Goal: Transaction & Acquisition: Purchase product/service

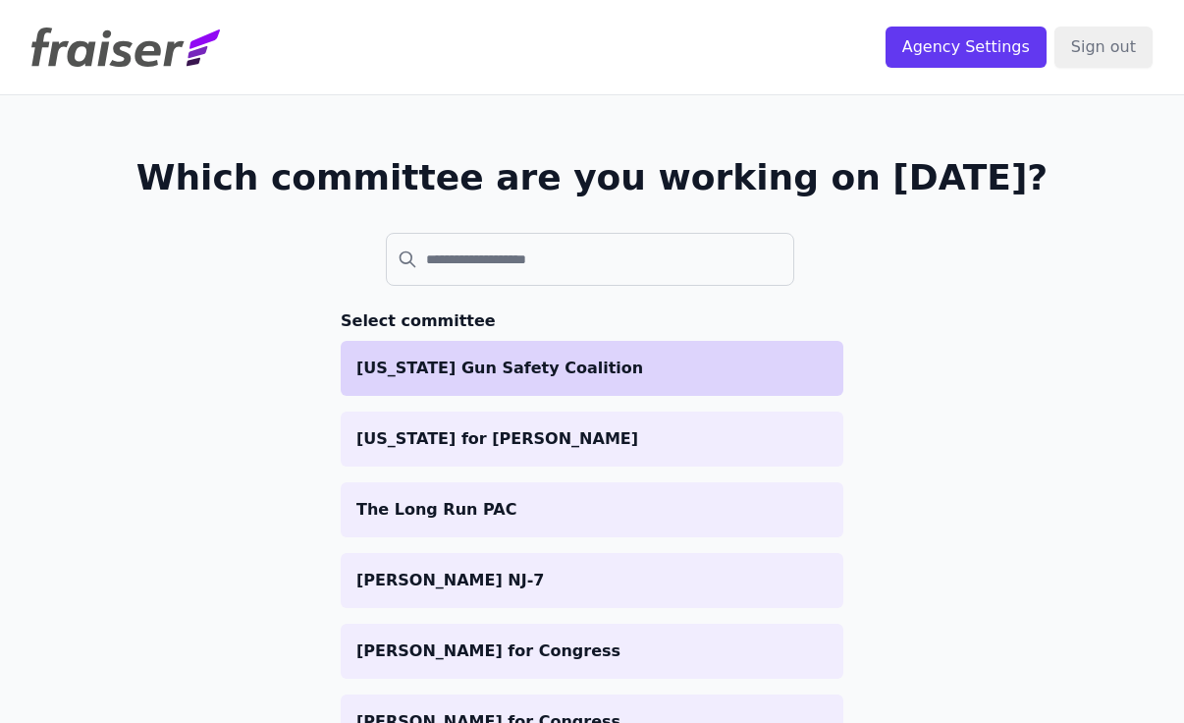
scroll to position [19, 0]
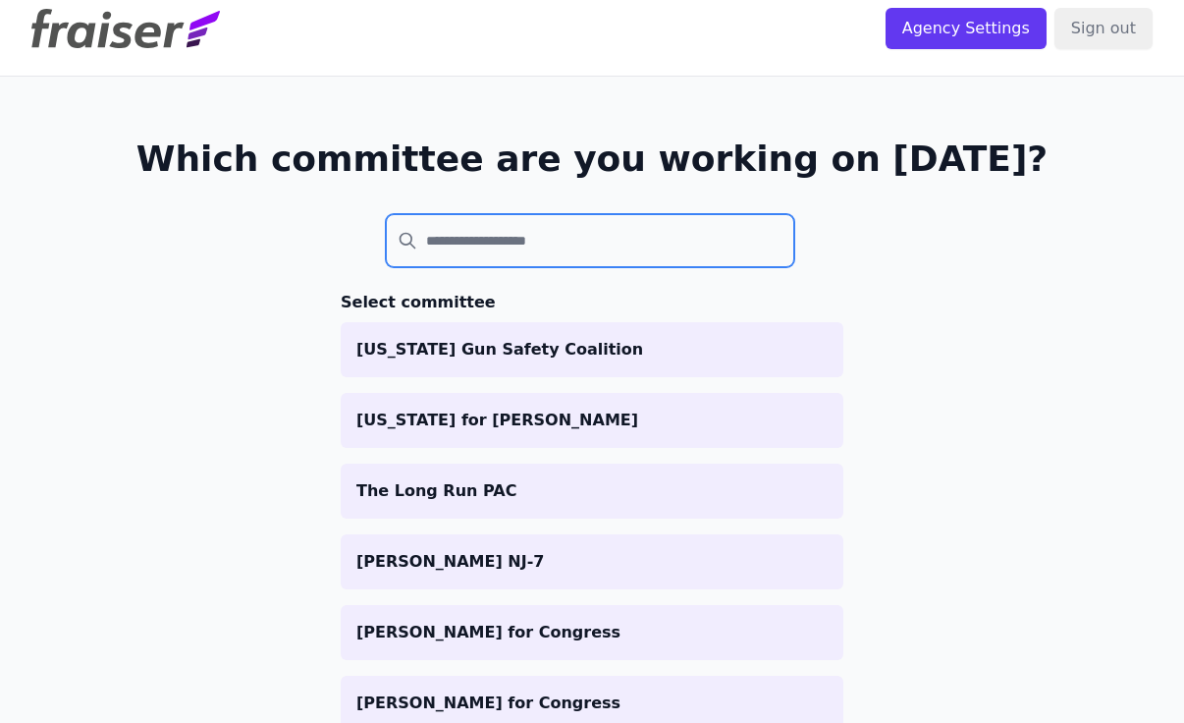
click at [520, 231] on input "search" at bounding box center [590, 240] width 409 height 53
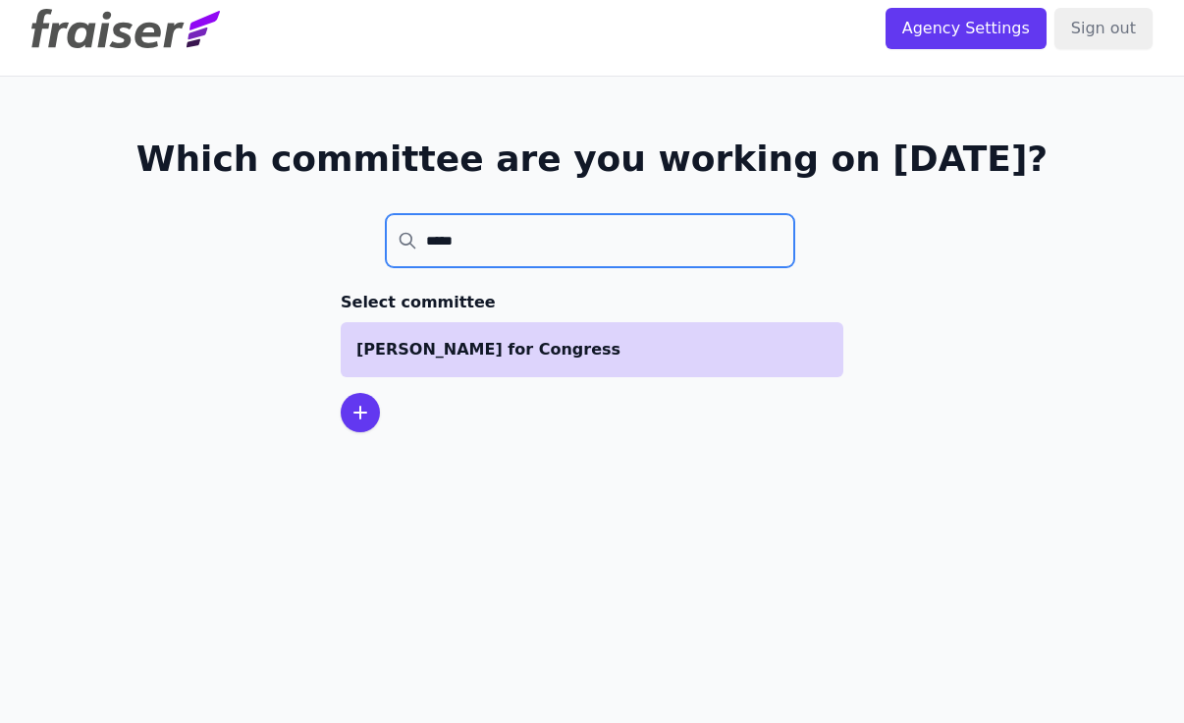
type input "*****"
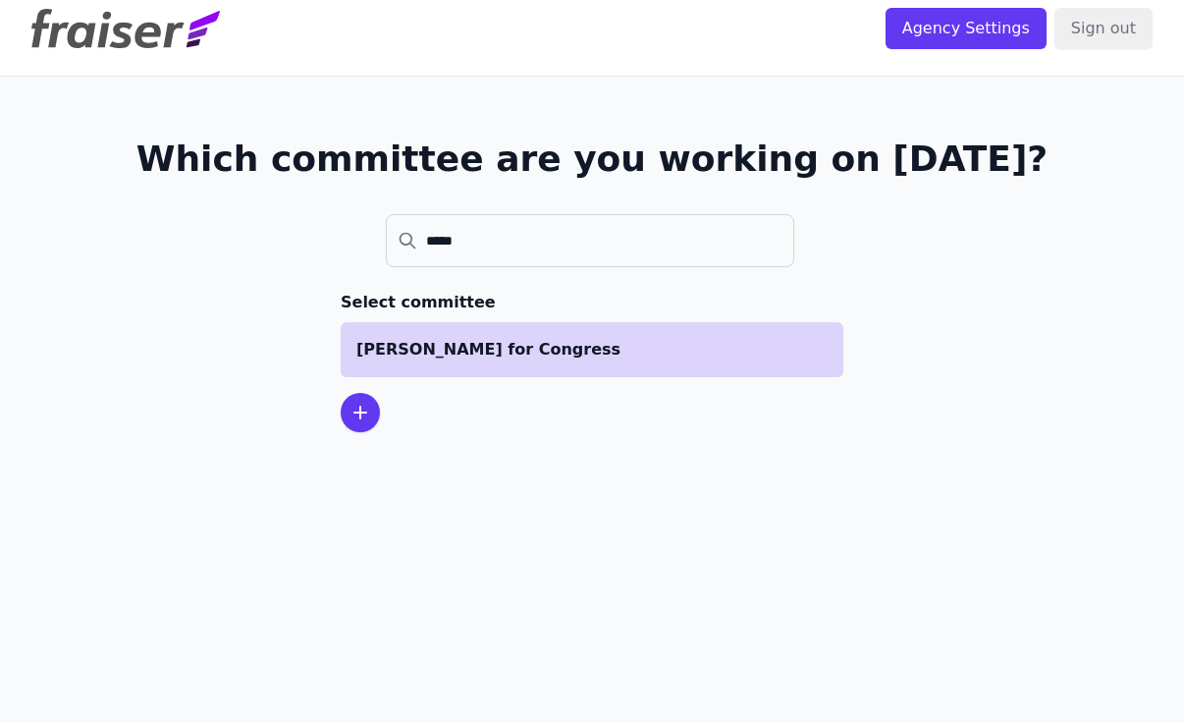
click at [495, 356] on p "[PERSON_NAME] for Congress" at bounding box center [591, 350] width 471 height 24
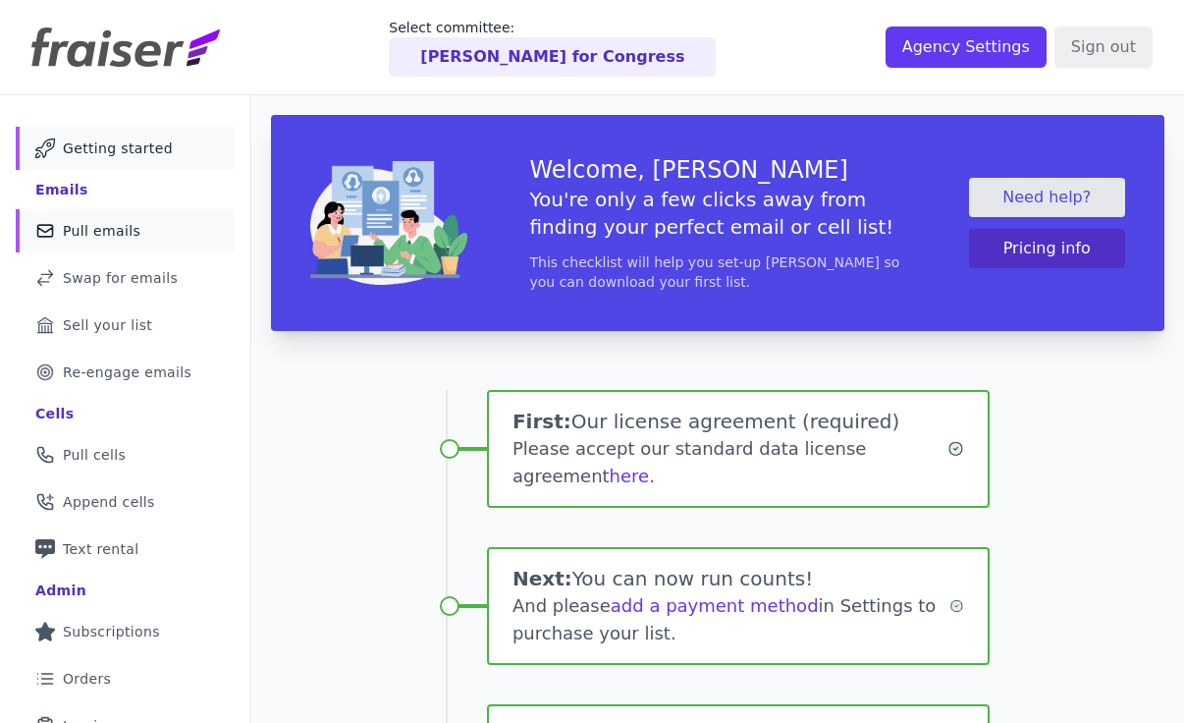
click at [111, 228] on span "Pull emails" at bounding box center [102, 231] width 78 height 20
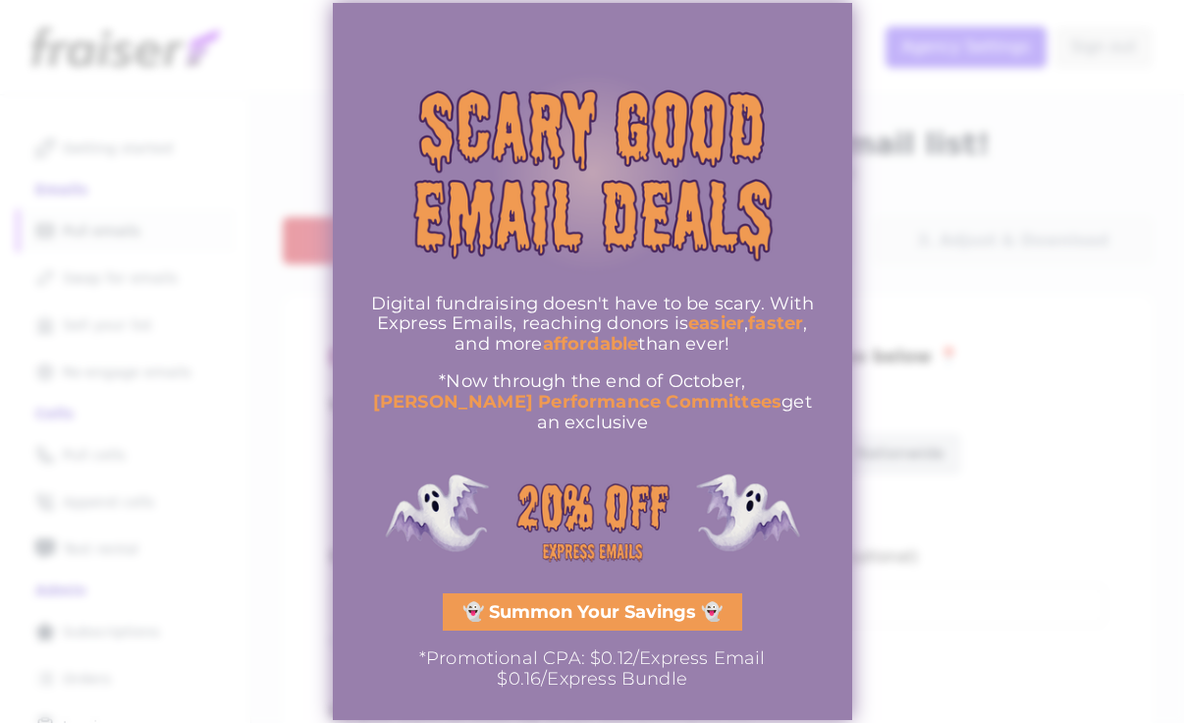
drag, startPoint x: 393, startPoint y: 321, endPoint x: 602, endPoint y: 410, distance: 227.5
click at [602, 410] on div "Digital fundraising doesn't have to be scary. With Express Emails, reaching don…" at bounding box center [592, 363] width 461 height 138
click at [616, 469] on img "information" at bounding box center [592, 519] width 461 height 138
click at [599, 624] on div "Digital fundraising doesn't have to be scary. With Express Emails, reaching don…" at bounding box center [592, 361] width 461 height 654
click at [917, 575] on div at bounding box center [592, 361] width 1184 height 723
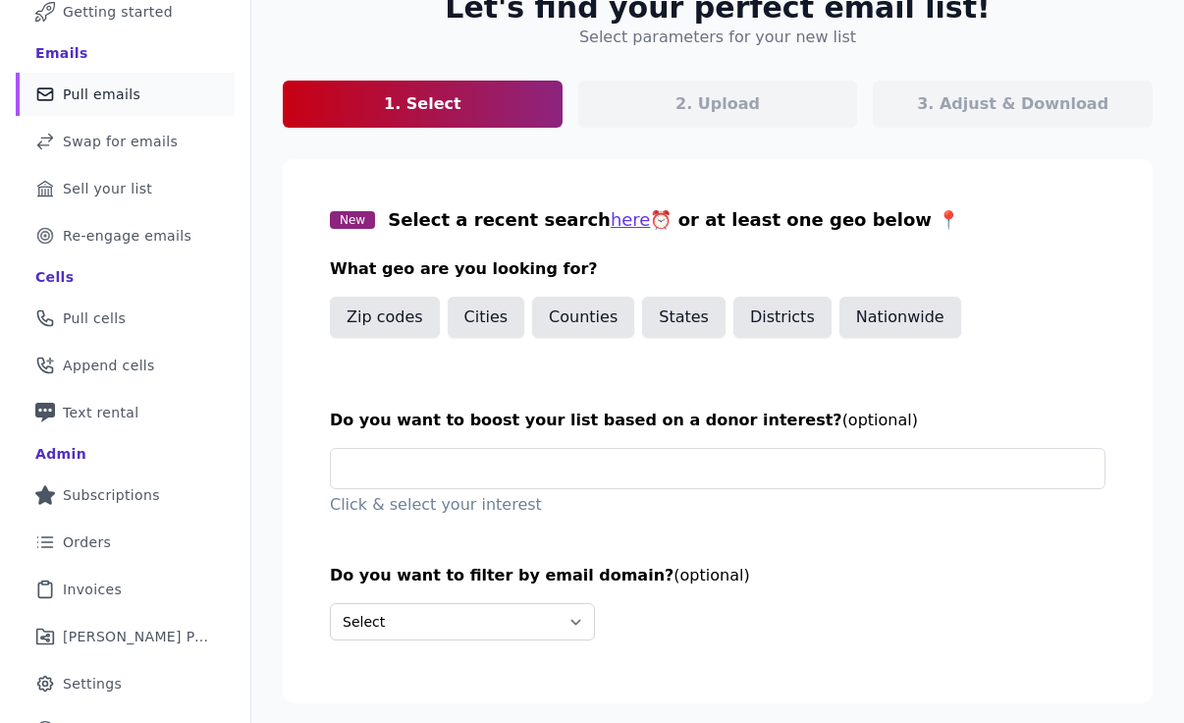
scroll to position [188, 0]
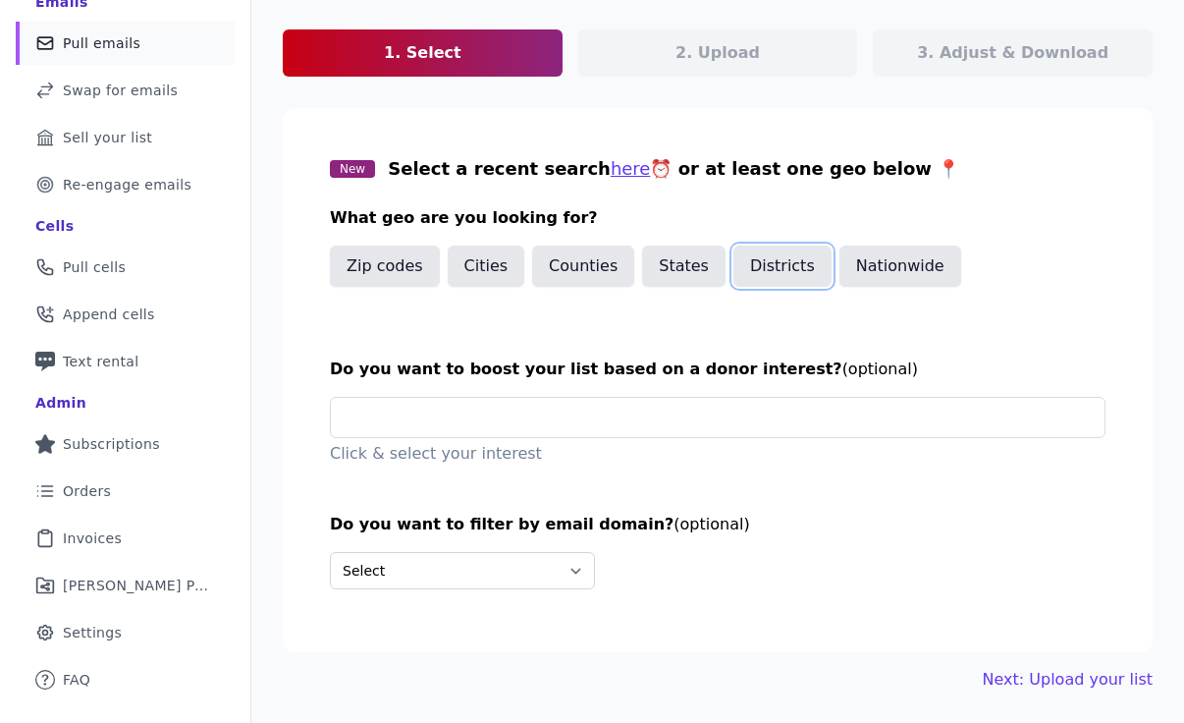
click at [755, 260] on button "Districts" at bounding box center [783, 266] width 98 height 41
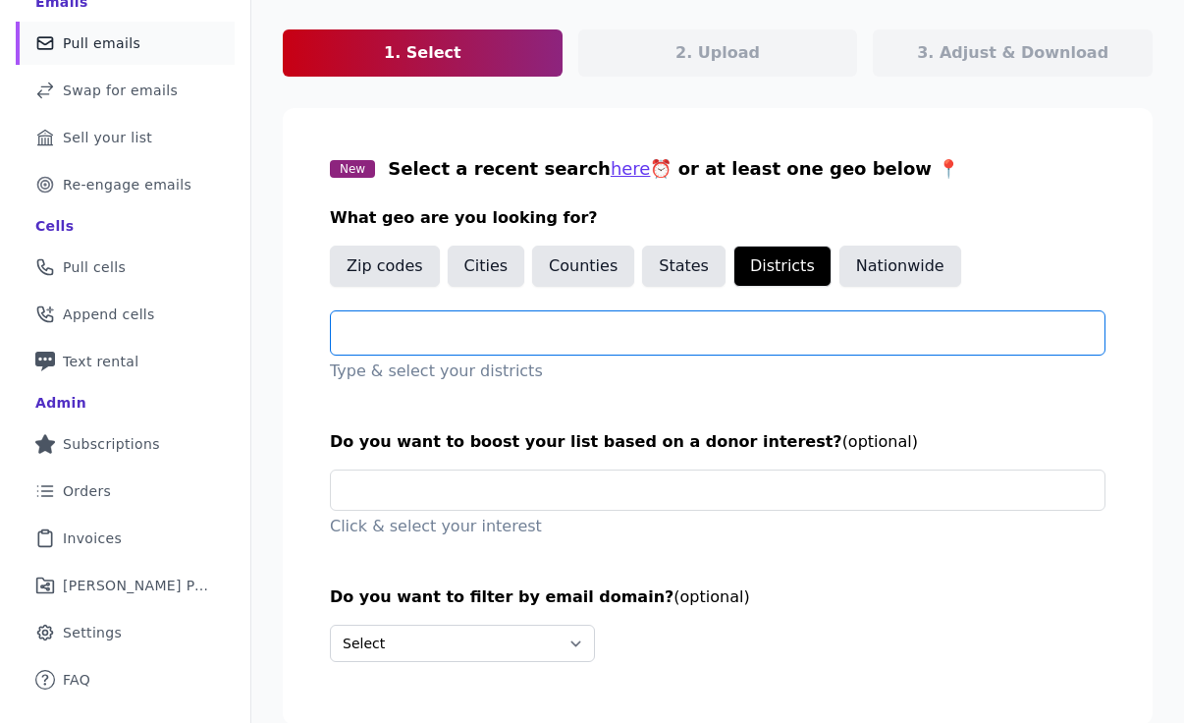
click at [470, 340] on input "text" at bounding box center [726, 333] width 758 height 24
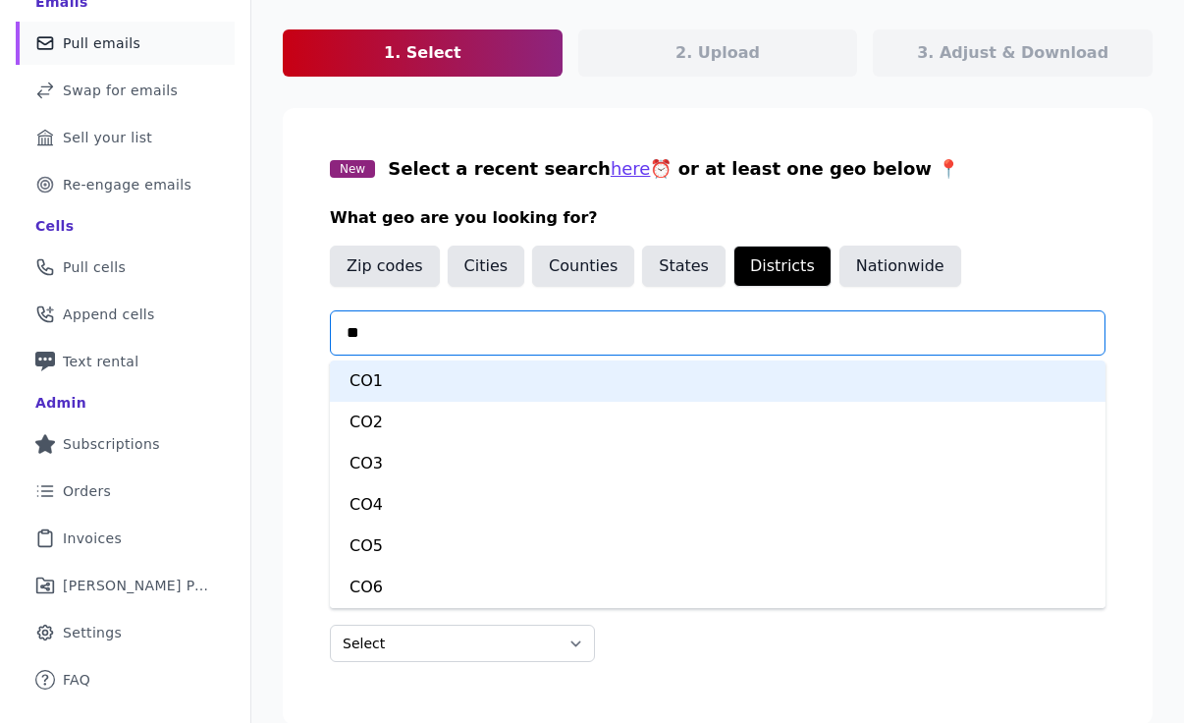
type input "***"
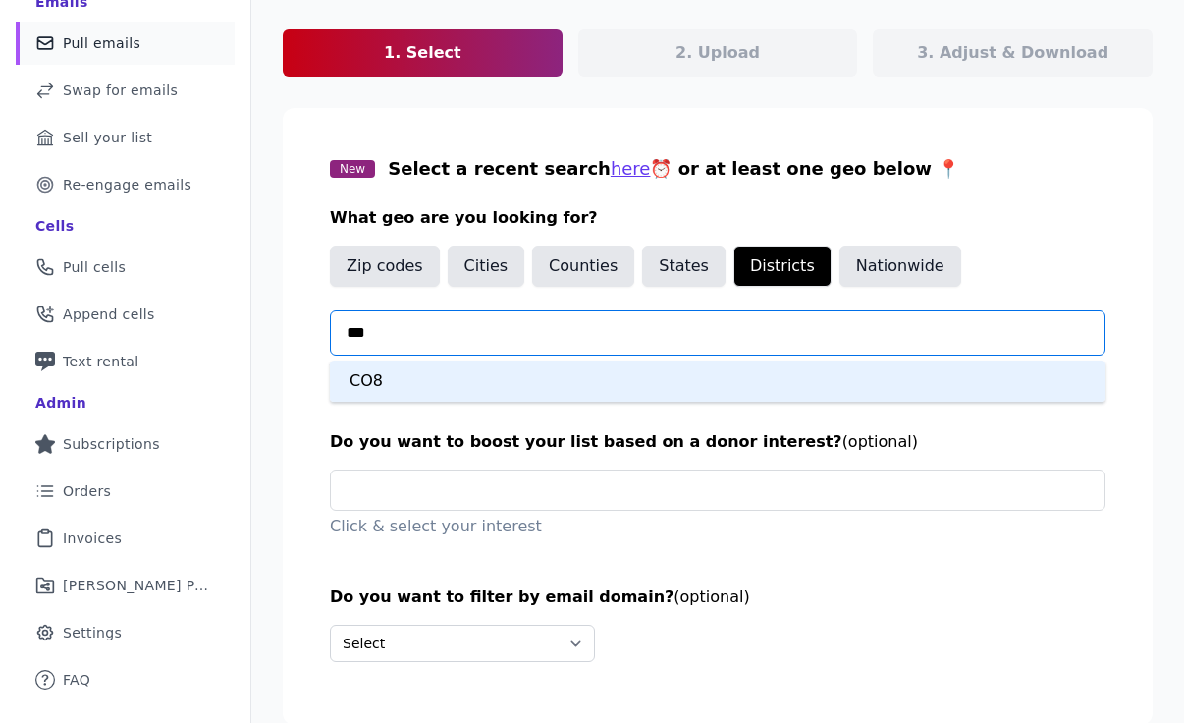
click at [455, 384] on div "CO8" at bounding box center [718, 380] width 776 height 41
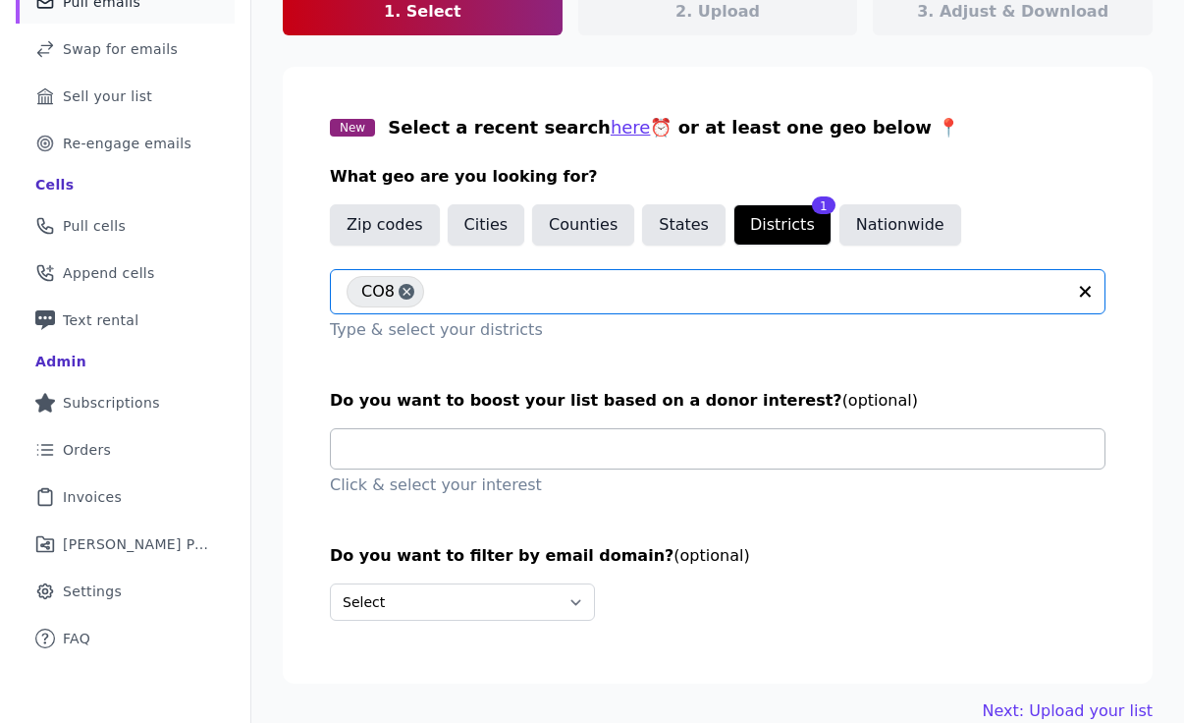
scroll to position [260, 0]
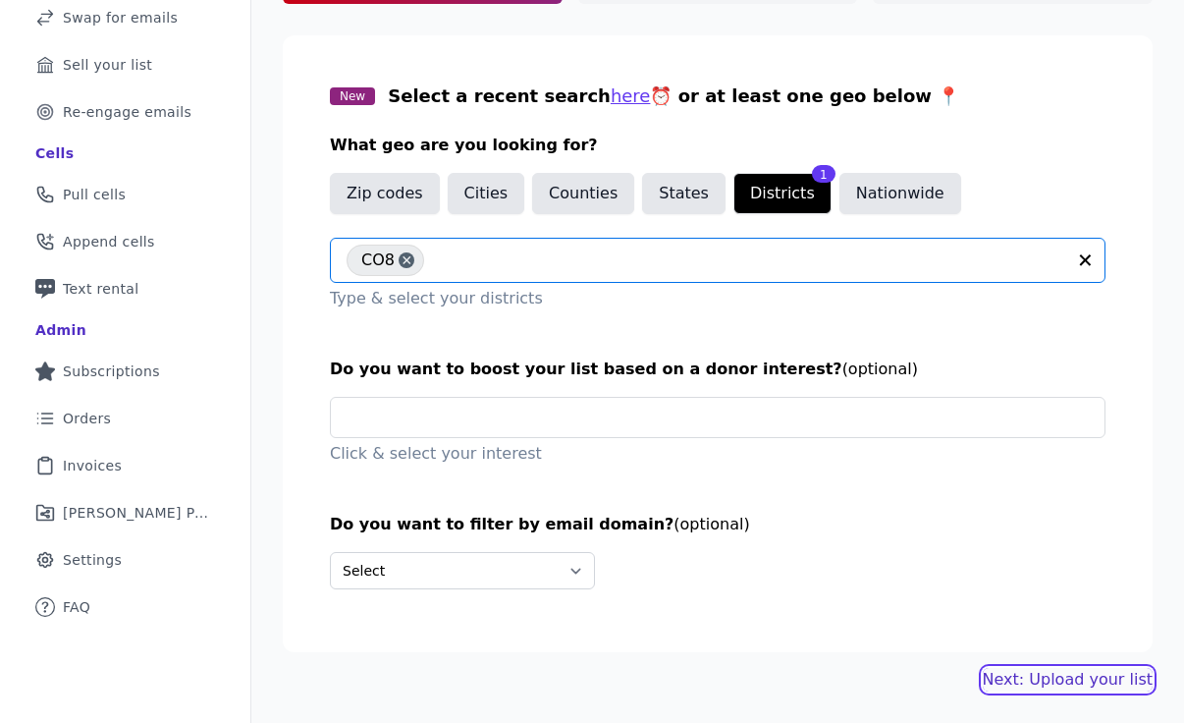
click at [1034, 677] on link "Next: Upload your list" at bounding box center [1068, 680] width 170 height 24
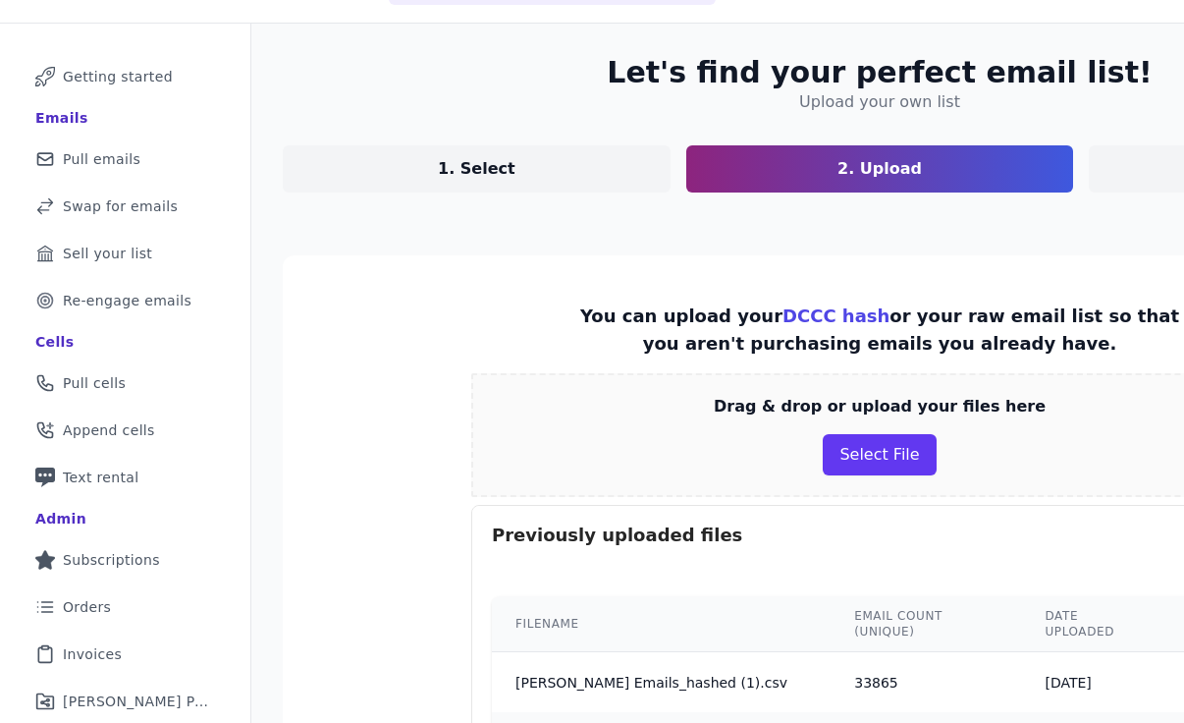
scroll to position [77, 0]
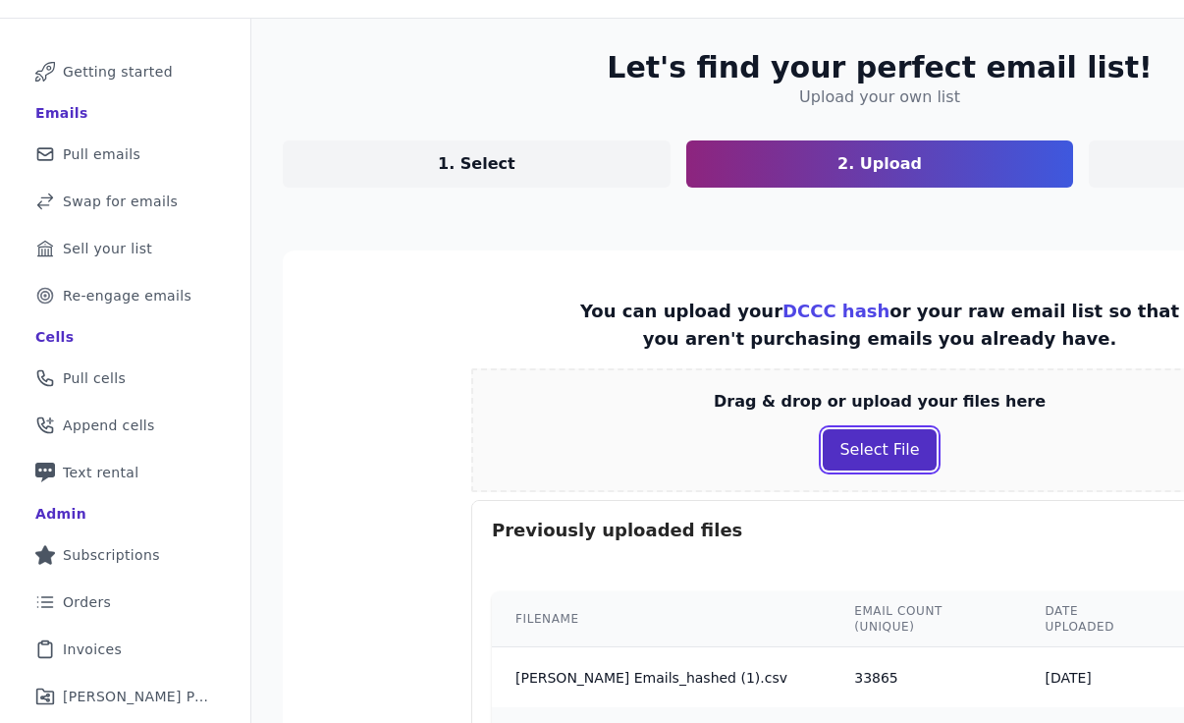
click at [837, 445] on button "Select File" at bounding box center [879, 449] width 113 height 41
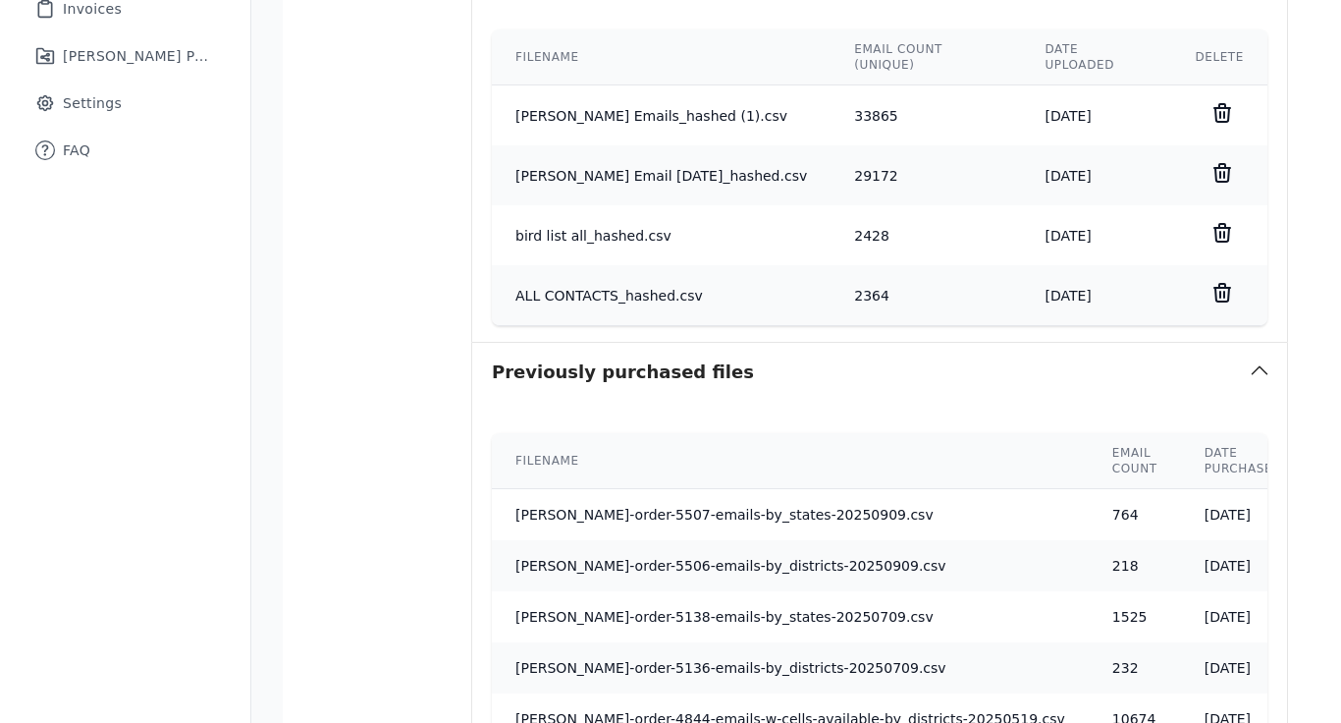
scroll to position [984, 0]
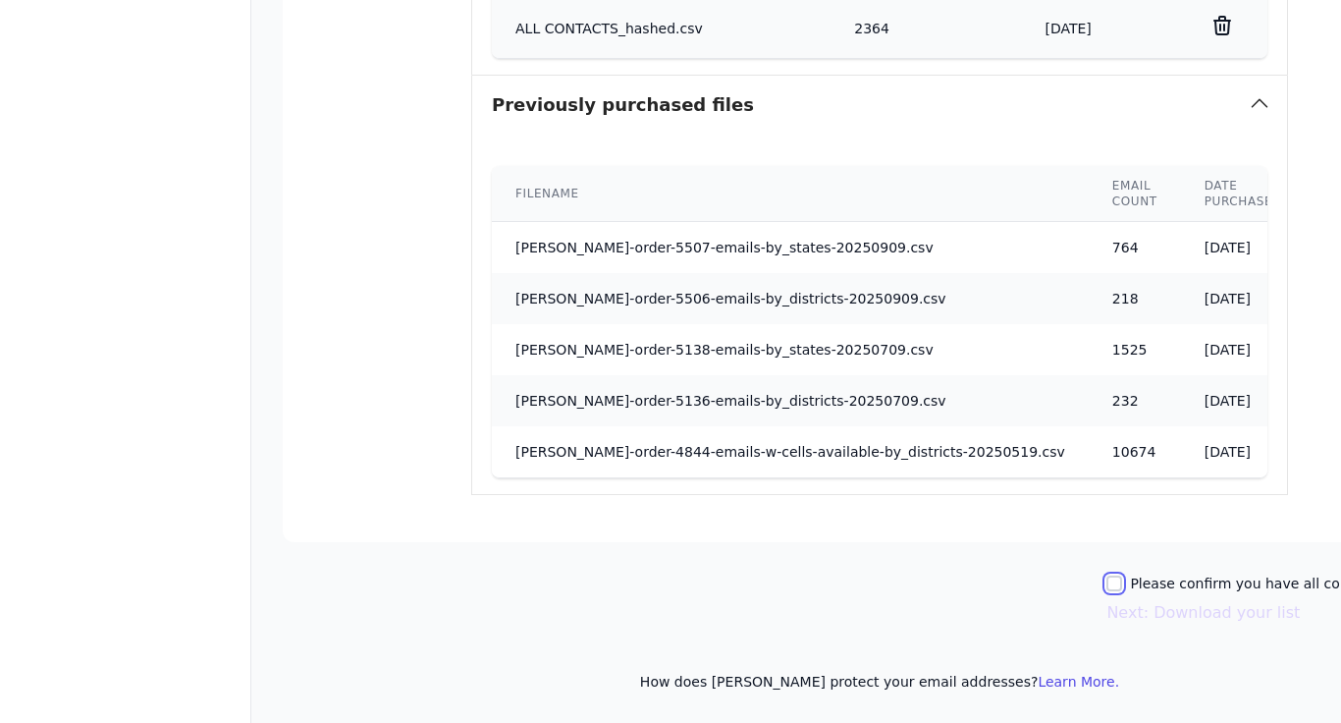
click at [1107, 578] on input "Please confirm you have all correct lists uploaded." at bounding box center [1115, 583] width 16 height 16
checkbox input "true"
click at [1107, 614] on button "Next: Download your list" at bounding box center [1203, 613] width 193 height 24
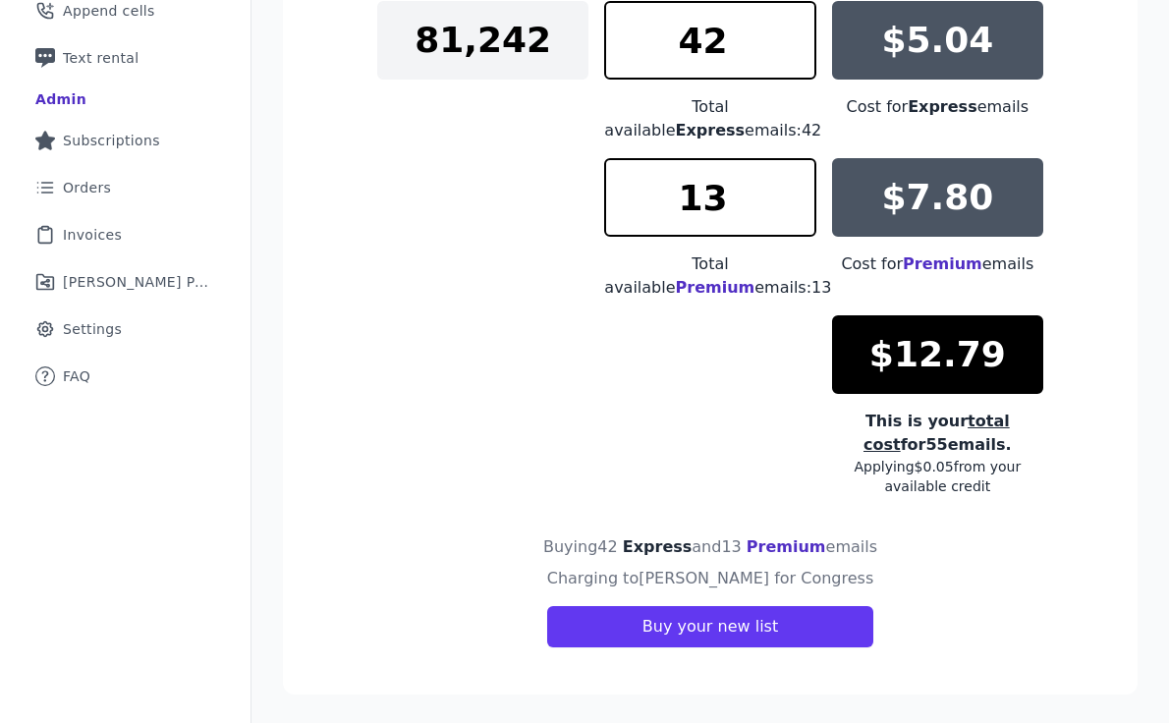
scroll to position [495, 0]
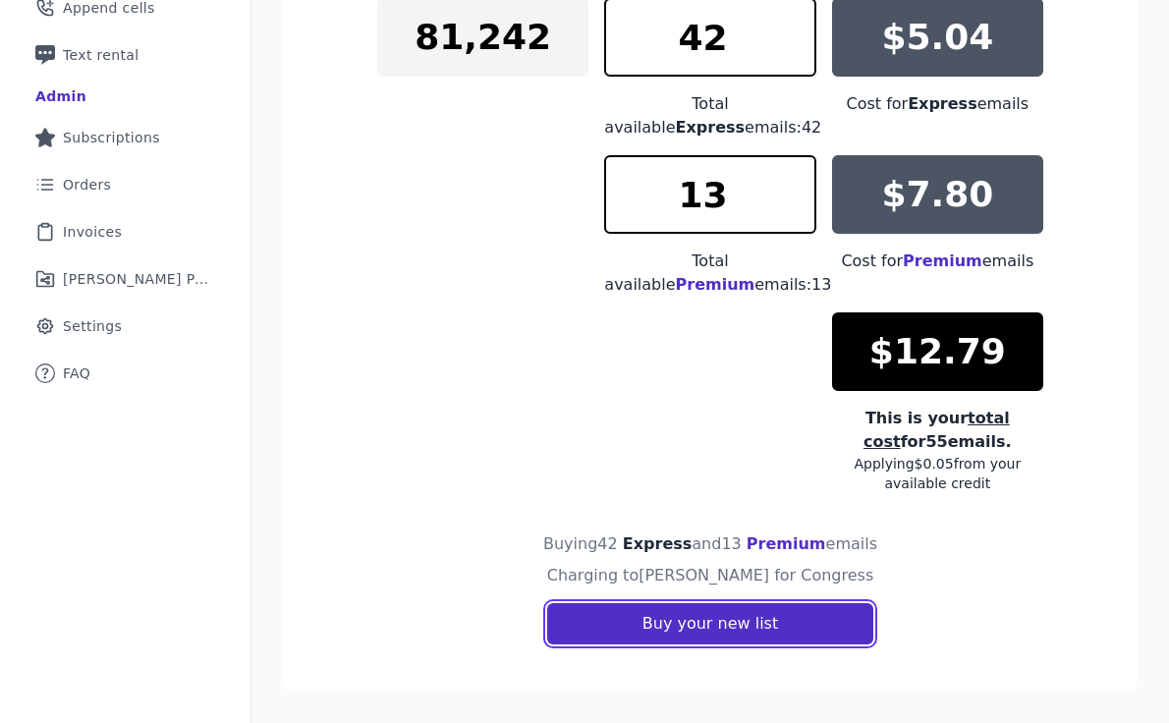
click at [718, 615] on button "Buy your new list" at bounding box center [710, 623] width 326 height 41
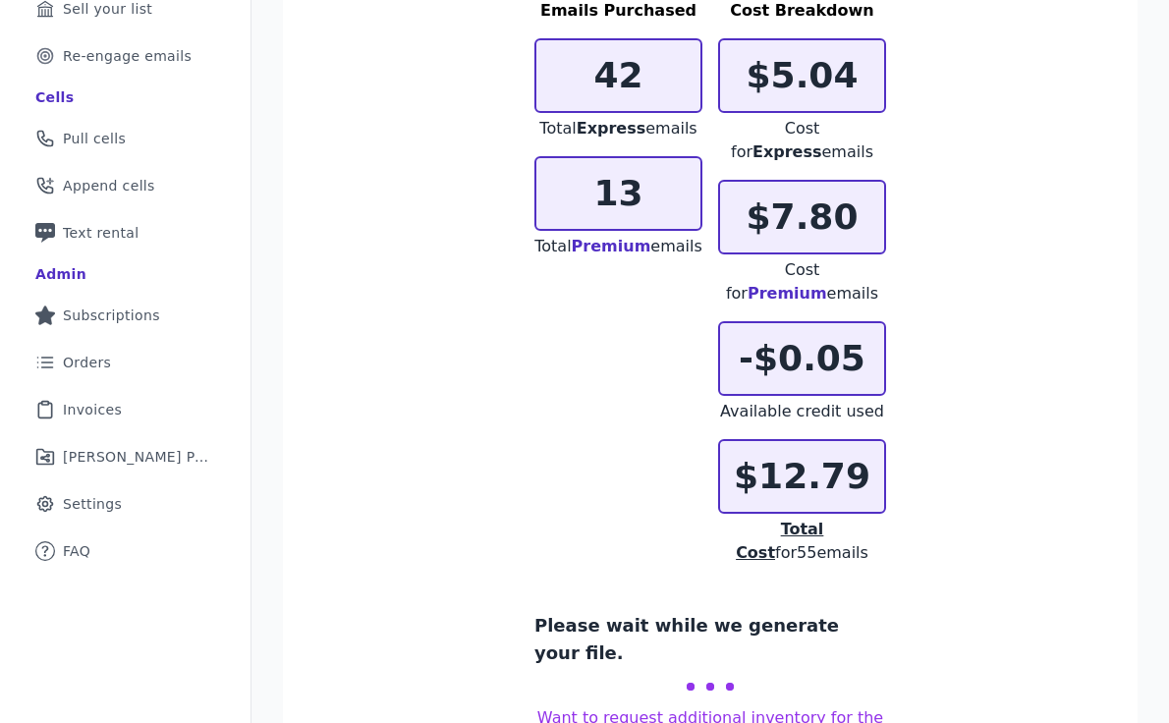
scroll to position [341, 0]
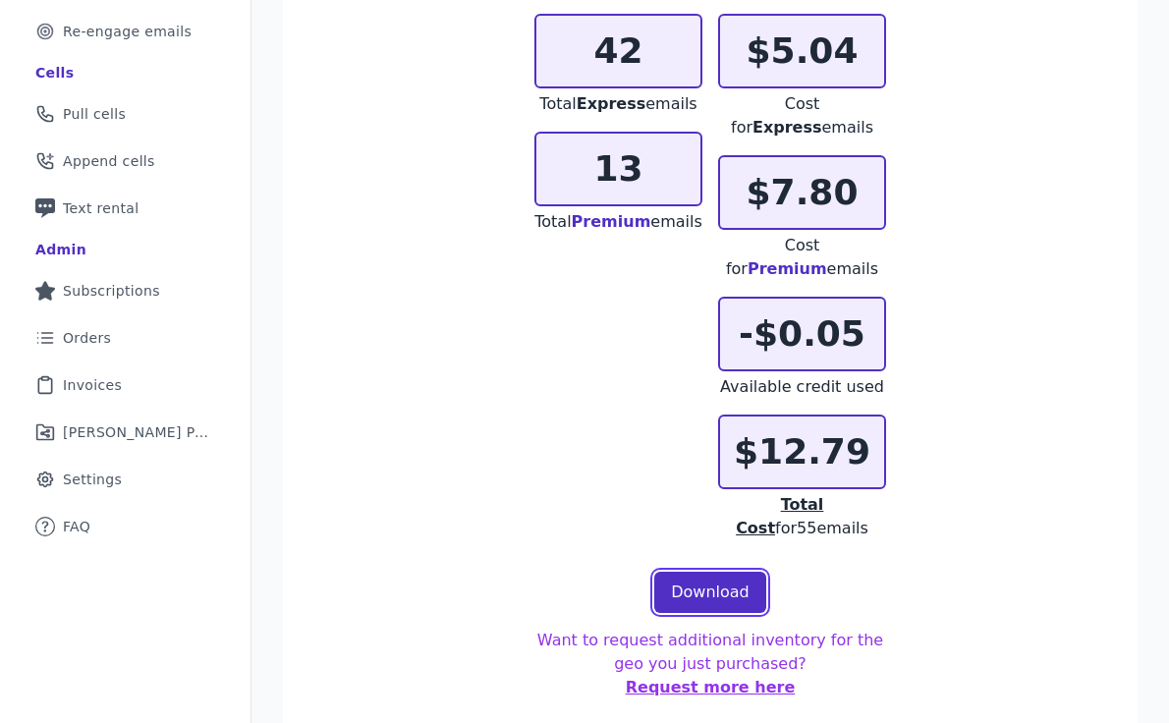
click at [712, 572] on link "Download" at bounding box center [710, 592] width 112 height 41
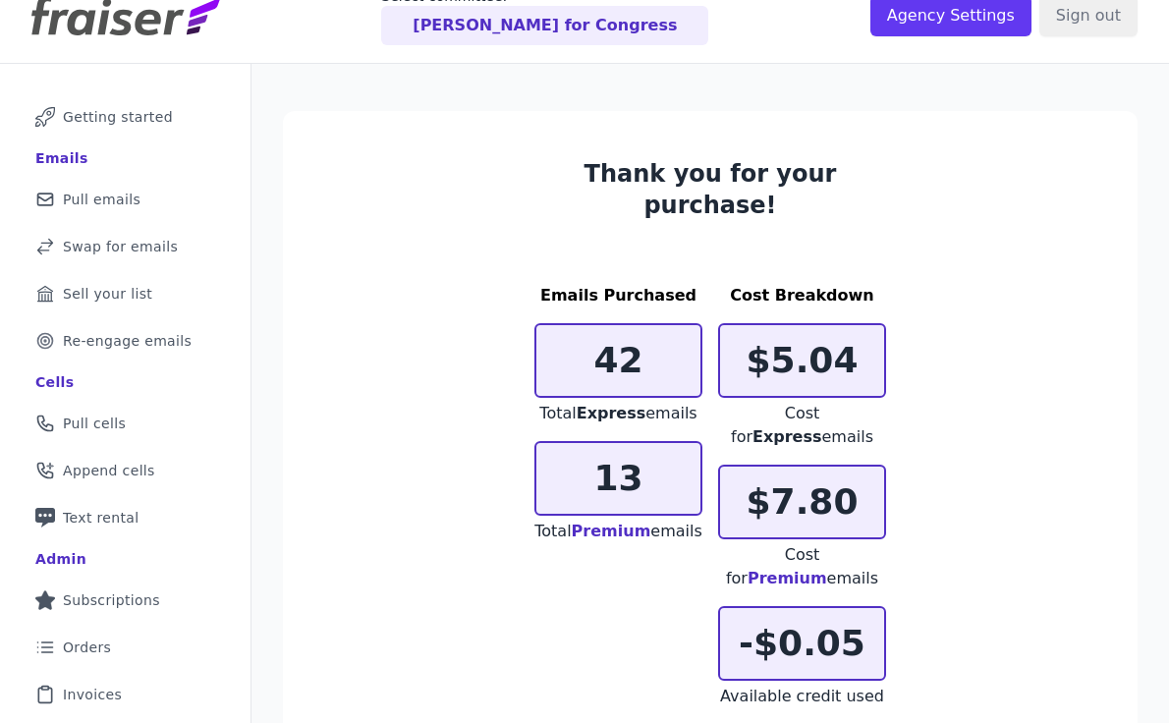
scroll to position [0, 0]
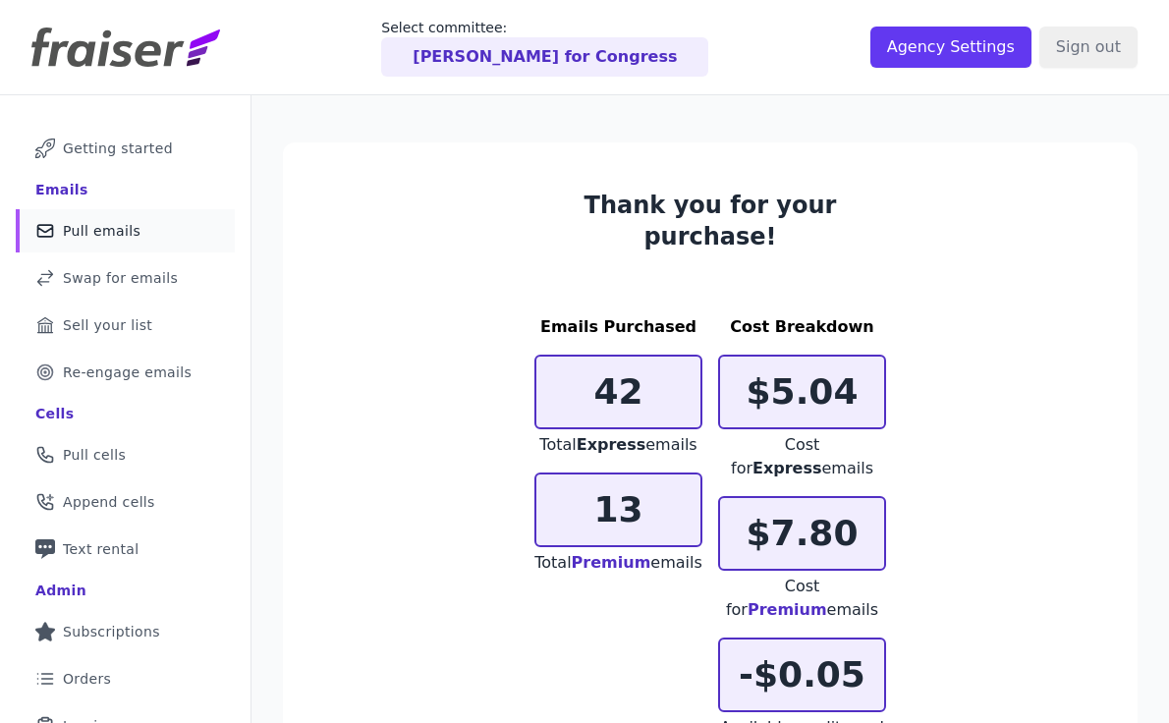
click at [81, 228] on span "Pull emails" at bounding box center [102, 231] width 78 height 20
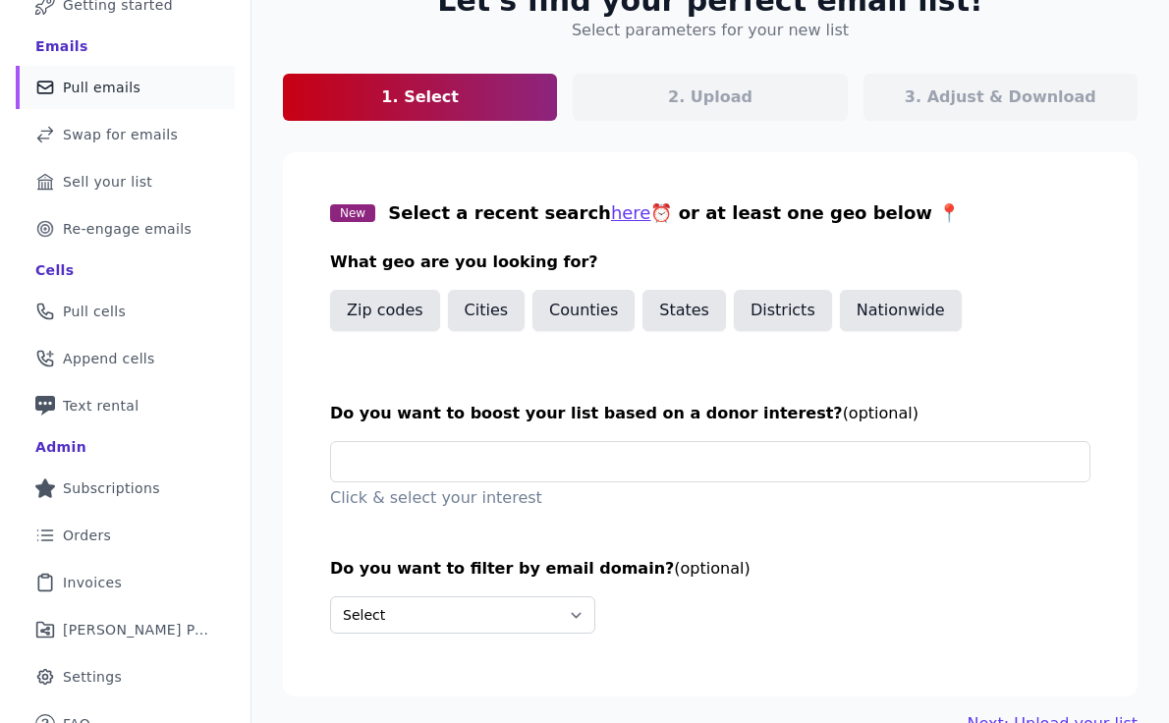
scroll to position [168, 0]
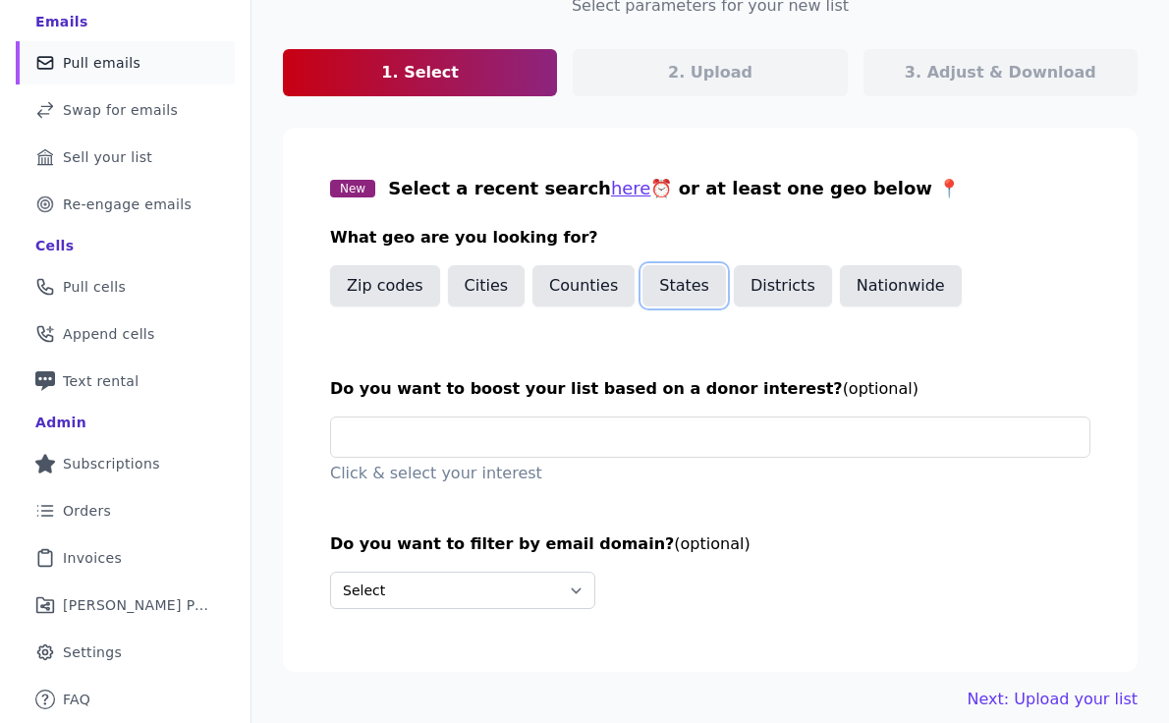
click at [681, 283] on button "States" at bounding box center [683, 285] width 83 height 41
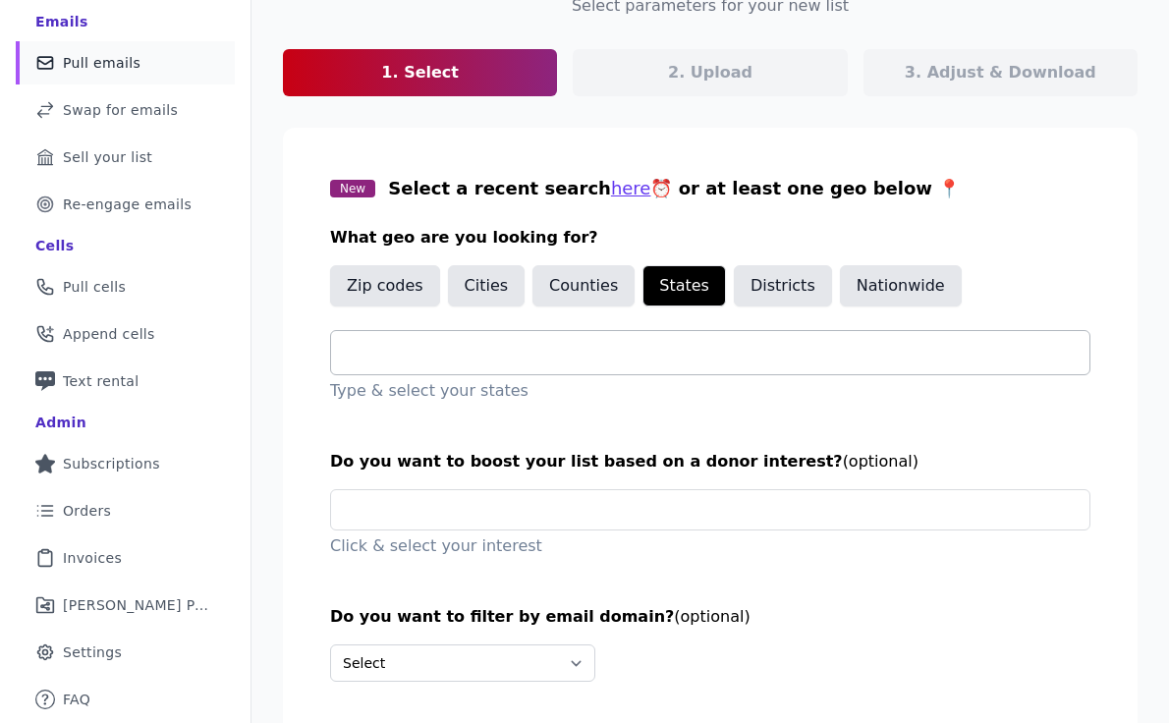
click at [648, 350] on input "text" at bounding box center [718, 353] width 742 height 24
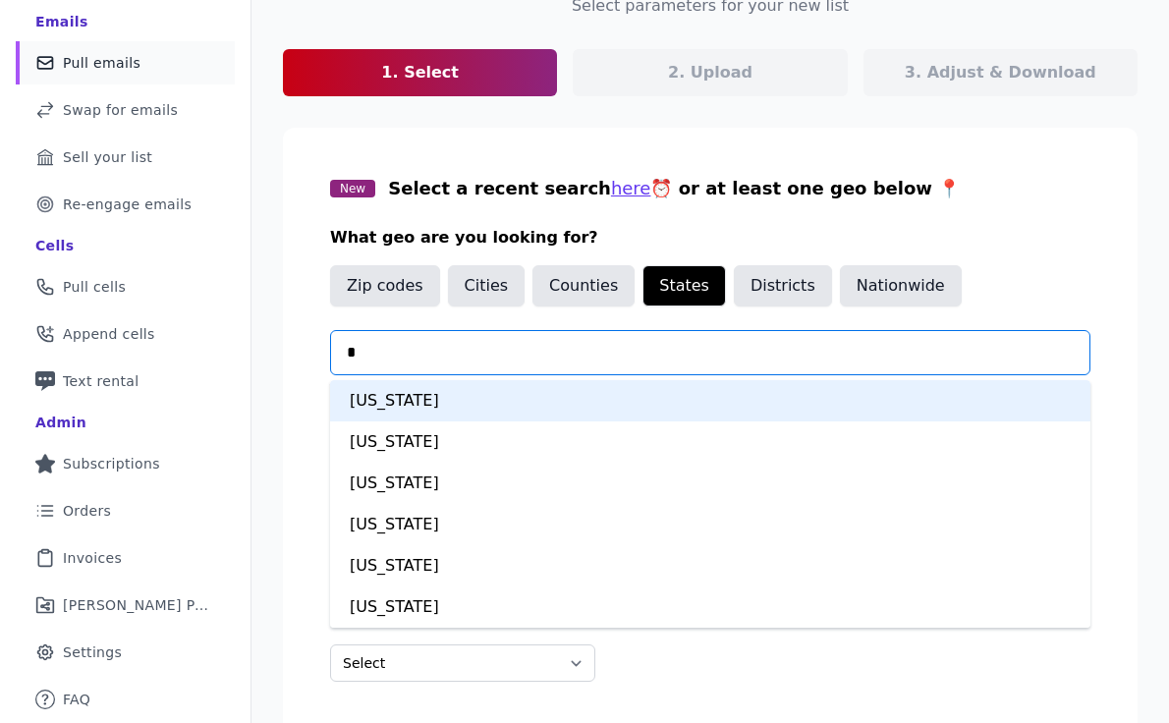
type input "**"
click at [598, 396] on div "[US_STATE]" at bounding box center [710, 400] width 760 height 41
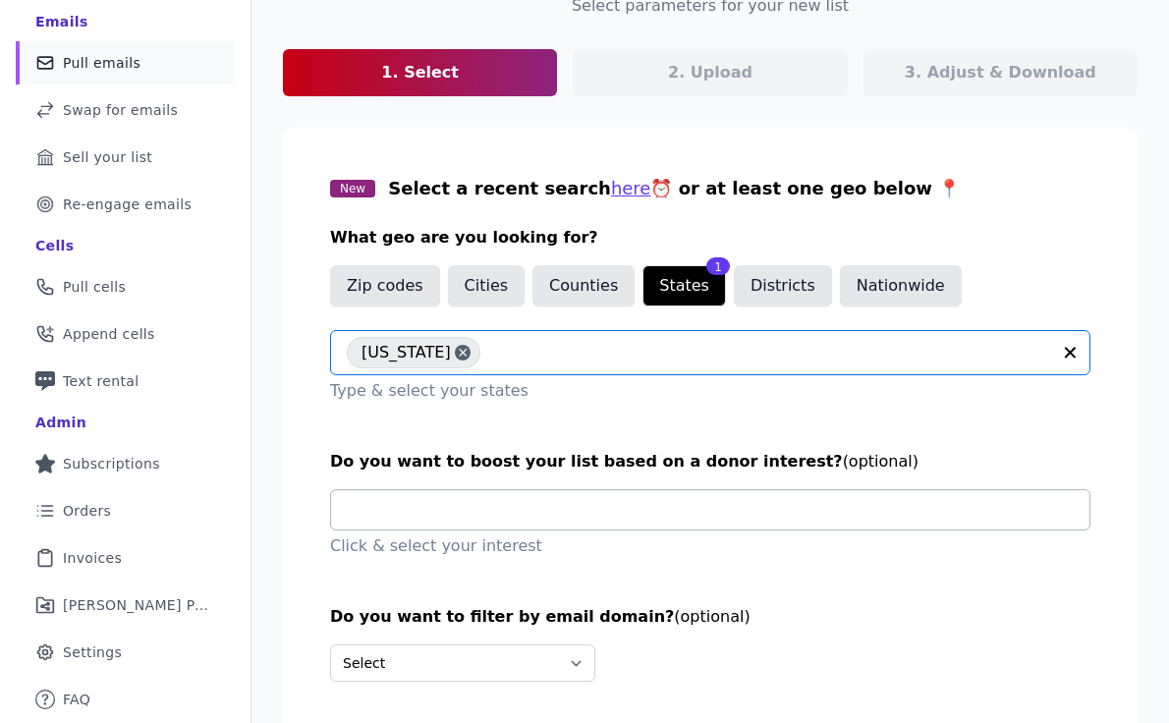
scroll to position [260, 0]
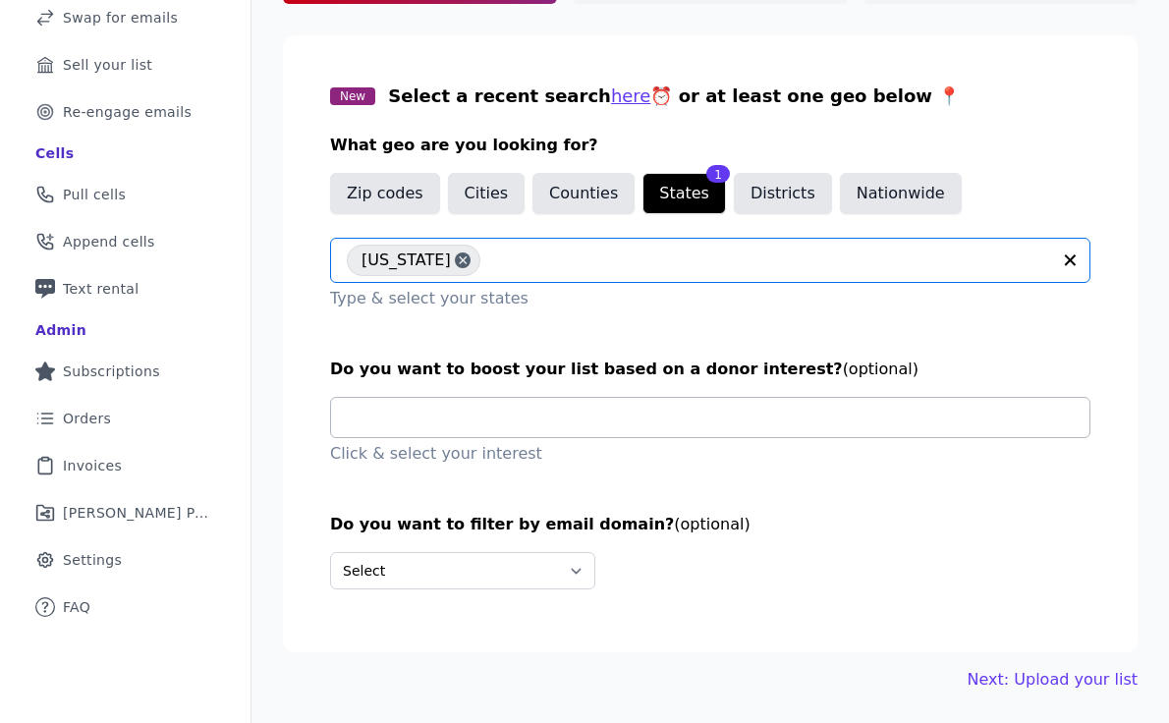
click at [598, 419] on input "text" at bounding box center [718, 417] width 742 height 39
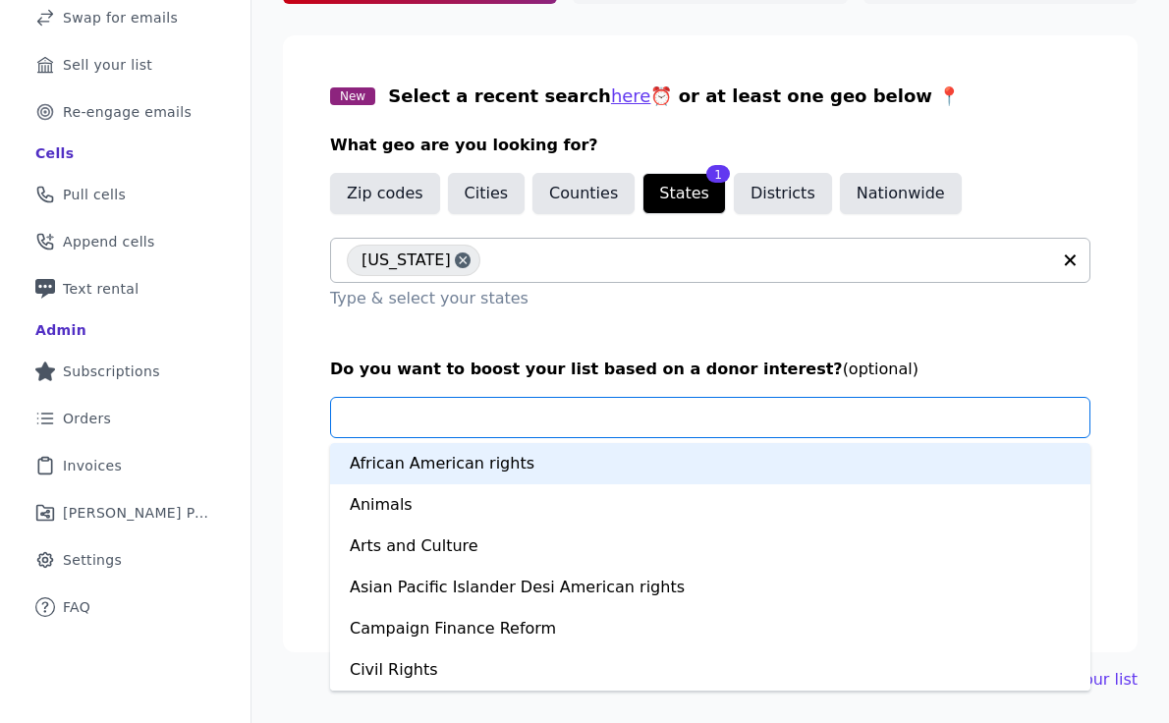
type input "**********"
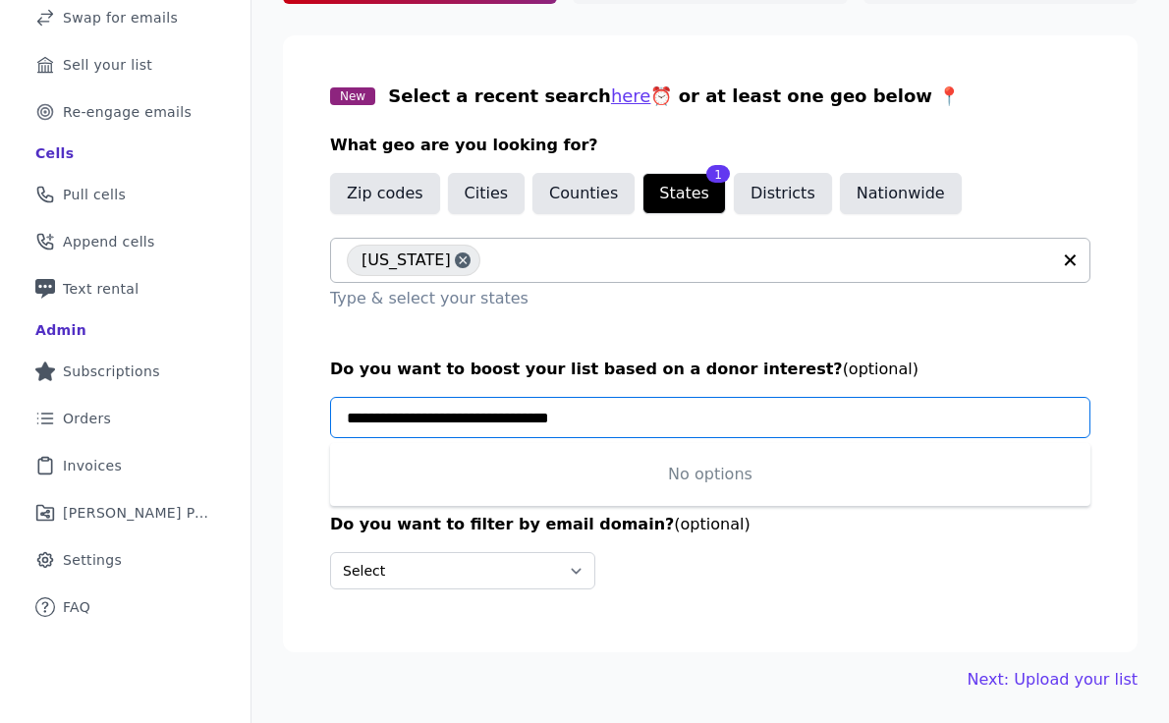
click at [569, 417] on input "**********" at bounding box center [718, 417] width 742 height 39
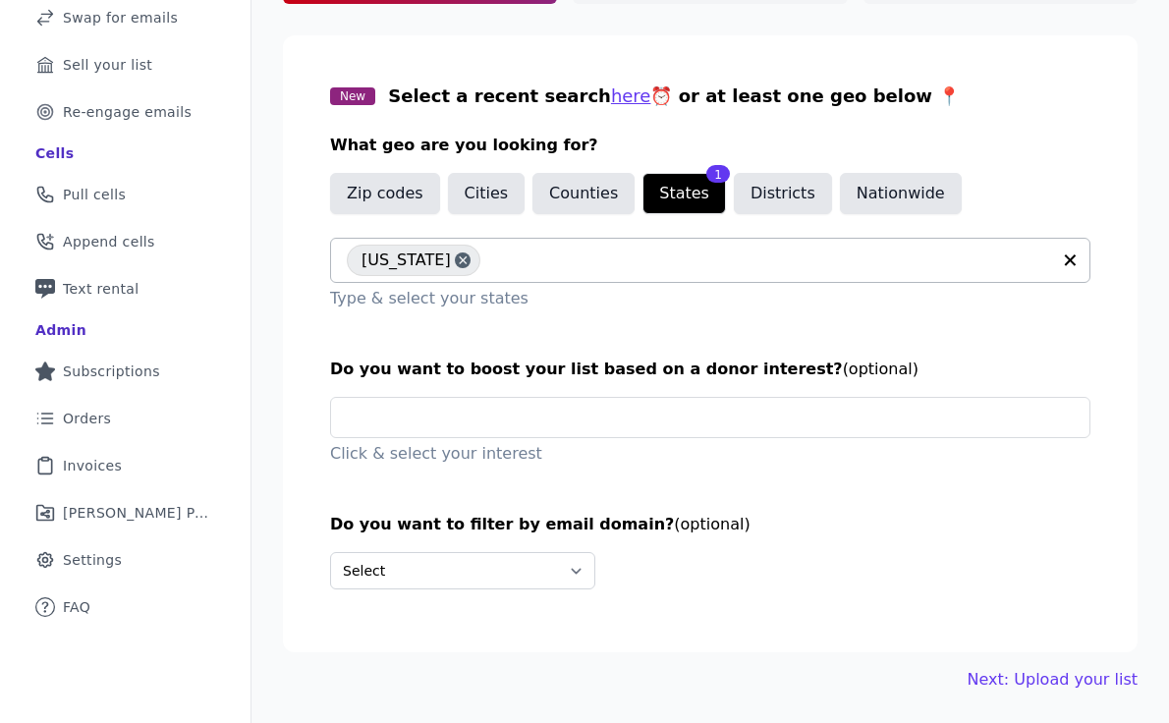
click at [477, 355] on section "New Select a recent search here ⏰ or at least one geo below 📍 What geo are you …" at bounding box center [710, 343] width 854 height 617
click at [518, 427] on input "text" at bounding box center [718, 417] width 742 height 39
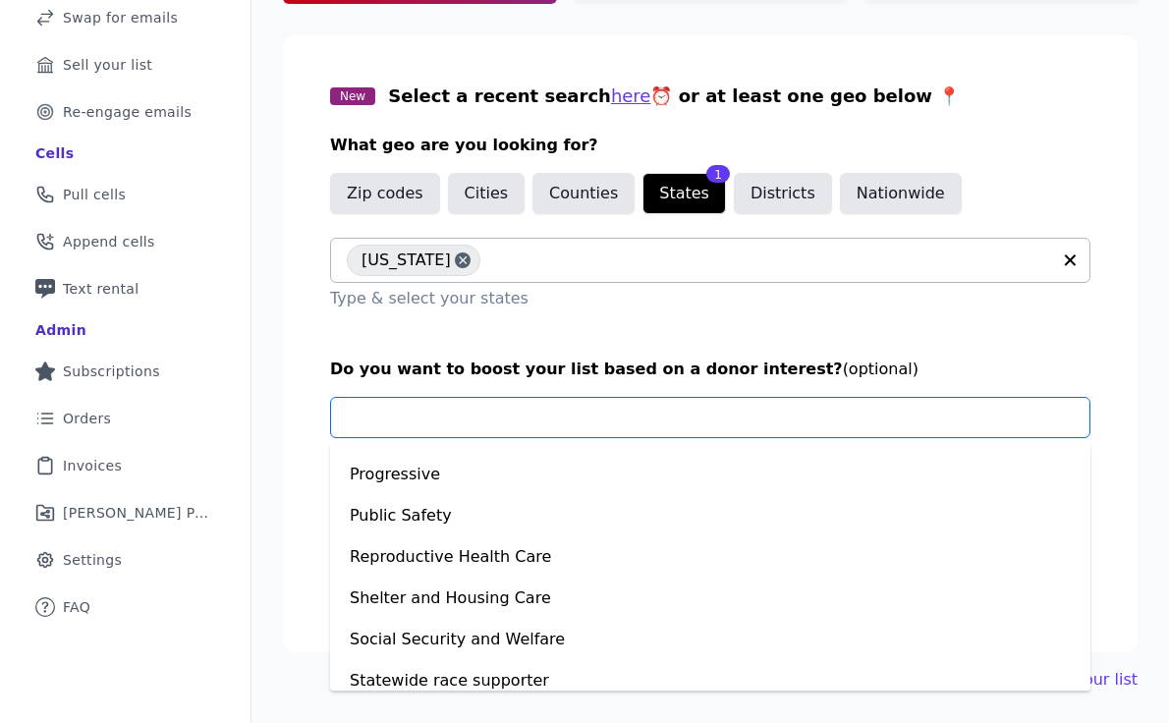
scroll to position [1361, 0]
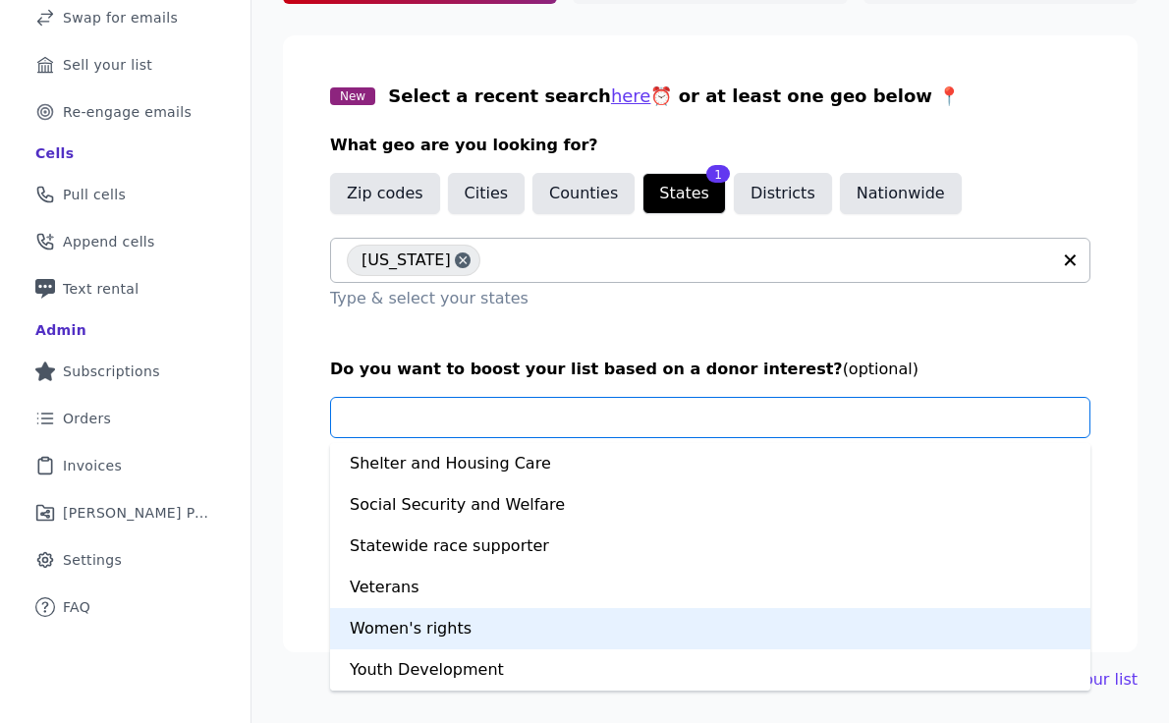
click at [489, 624] on div "Women's rights" at bounding box center [710, 628] width 760 height 41
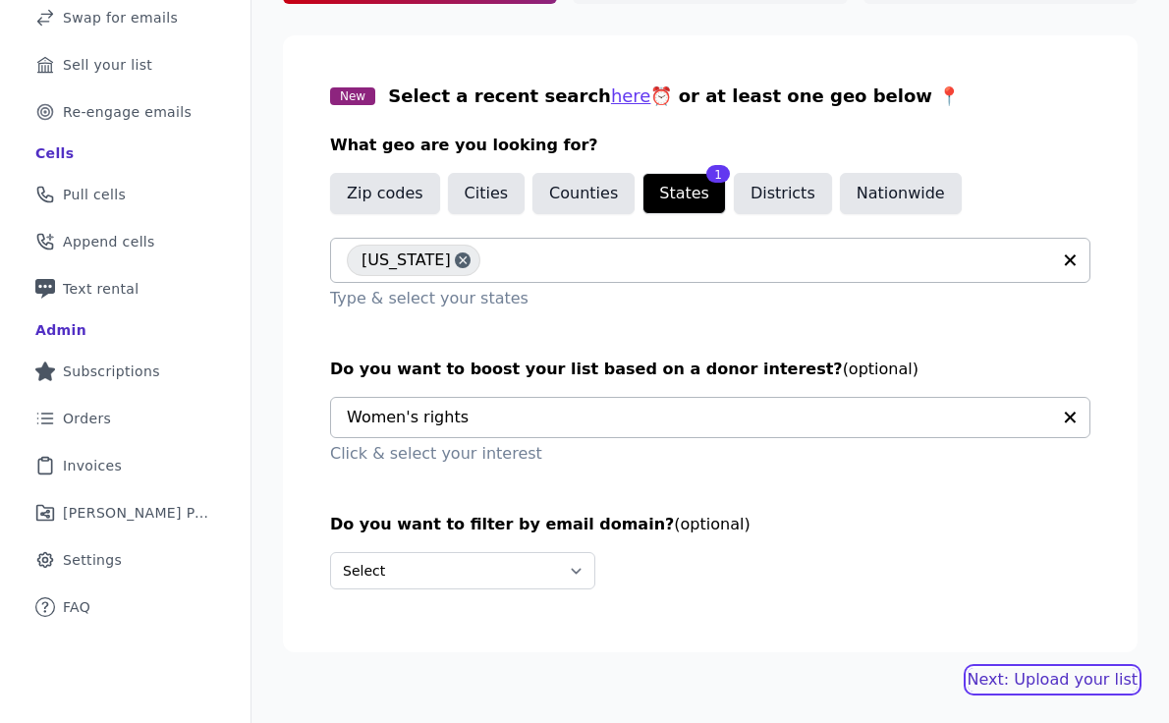
click at [1046, 674] on link "Next: Upload your list" at bounding box center [1052, 680] width 170 height 24
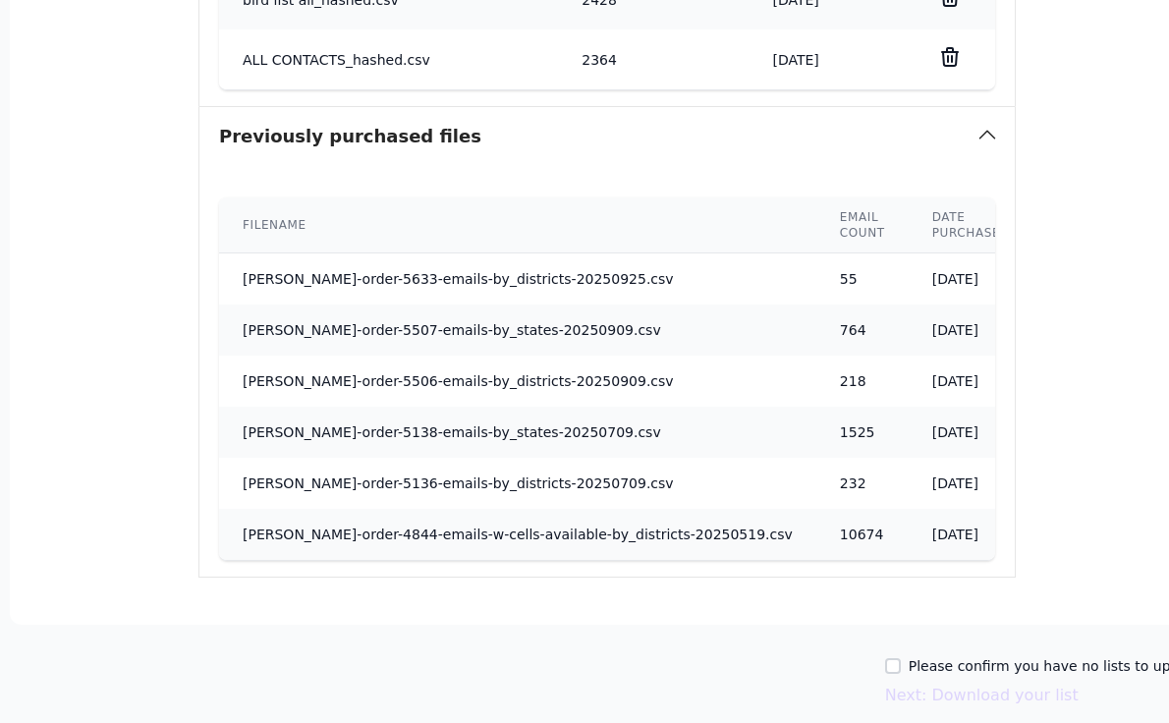
scroll to position [1016, 273]
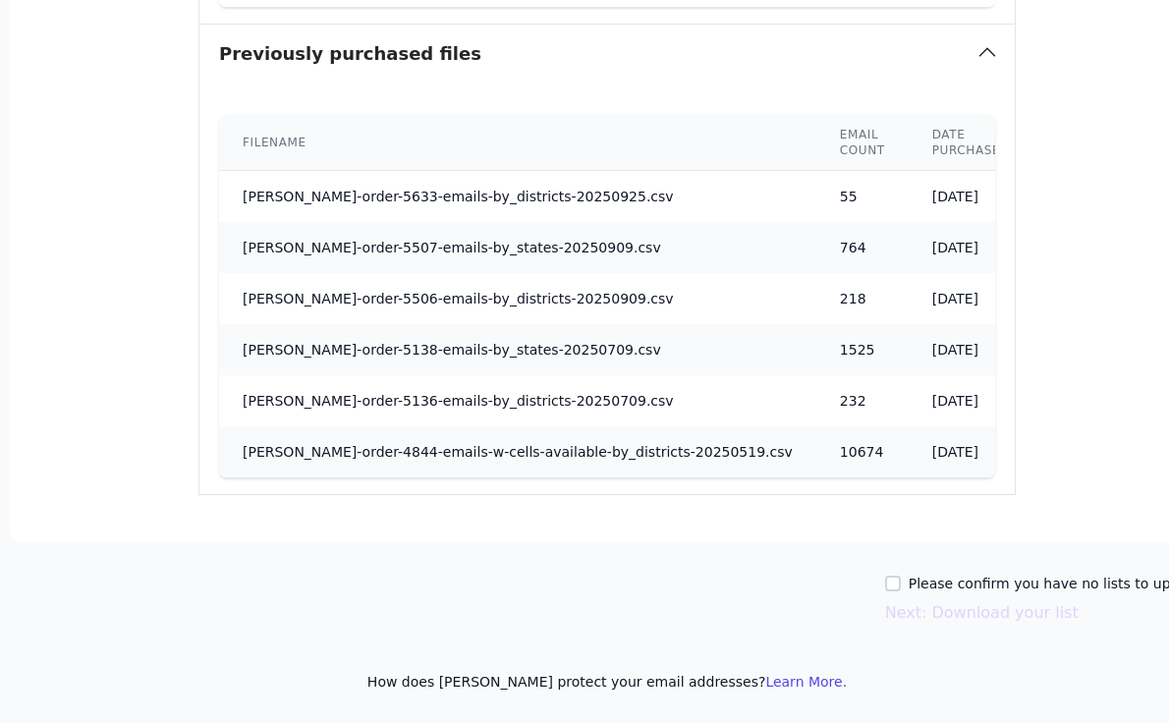
click at [885, 586] on div "Please confirm you have no lists to upload." at bounding box center [1044, 584] width 319 height 20
click at [885, 581] on input "Please confirm you have no lists to upload." at bounding box center [893, 583] width 16 height 16
checkbox input "true"
click at [885, 611] on button "Next: Download your list" at bounding box center [981, 613] width 193 height 24
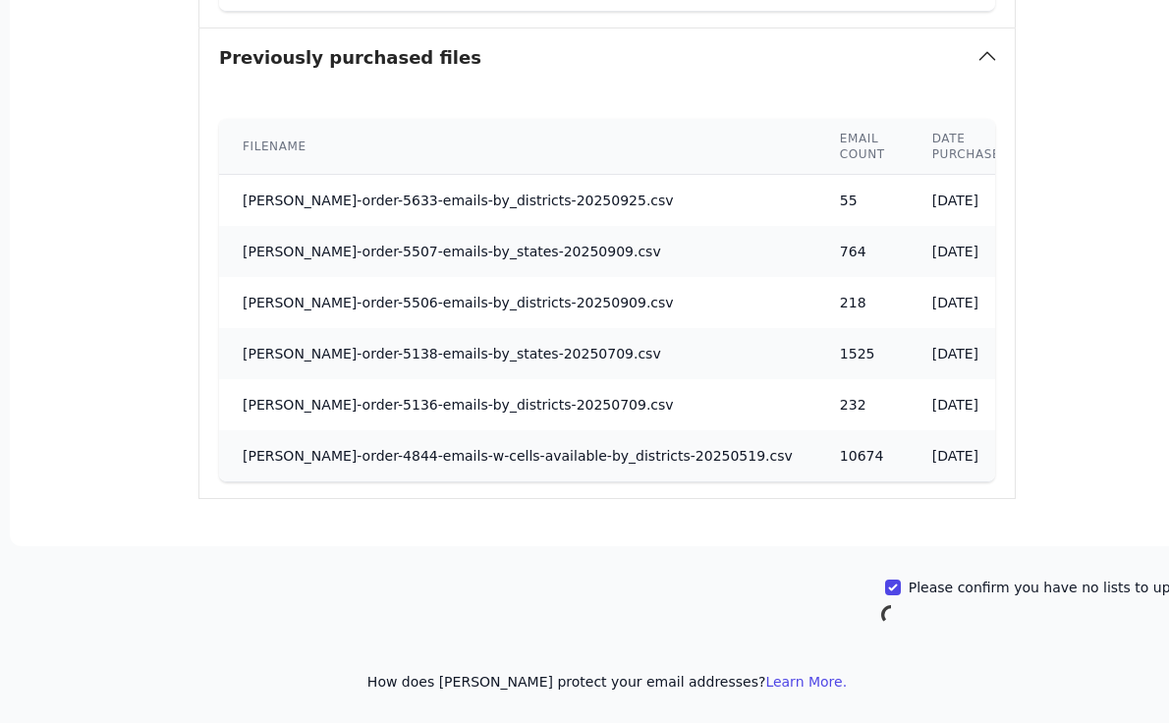
scroll to position [1012, 273]
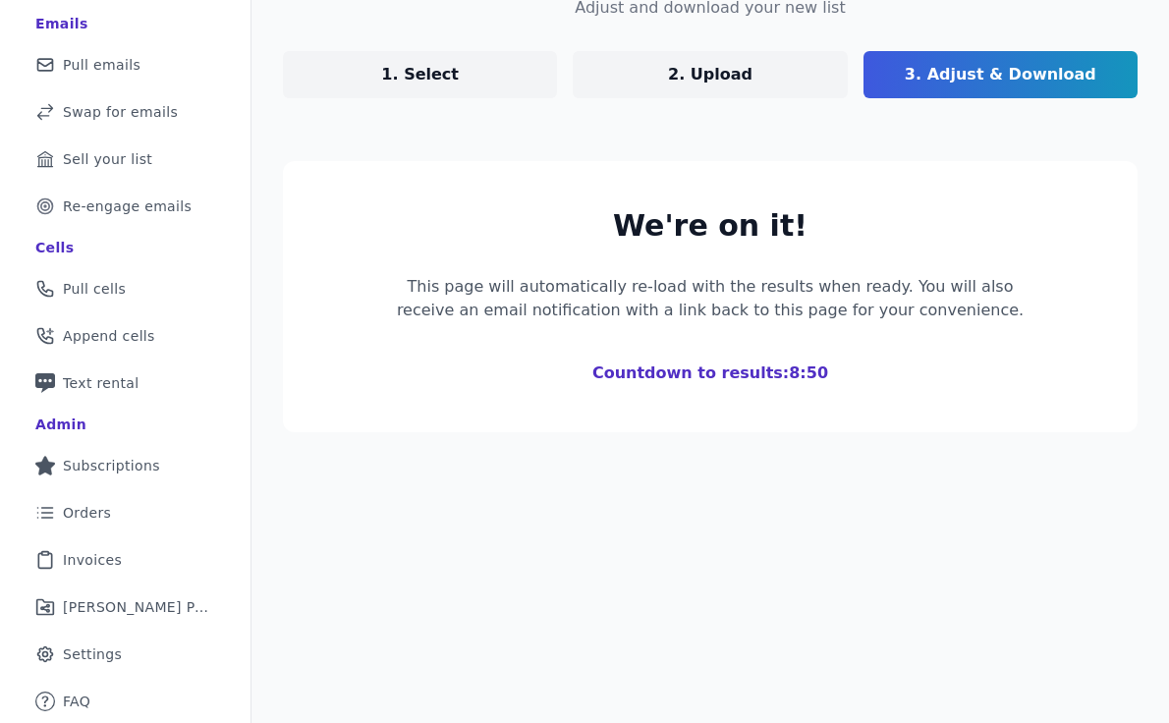
scroll to position [456, 0]
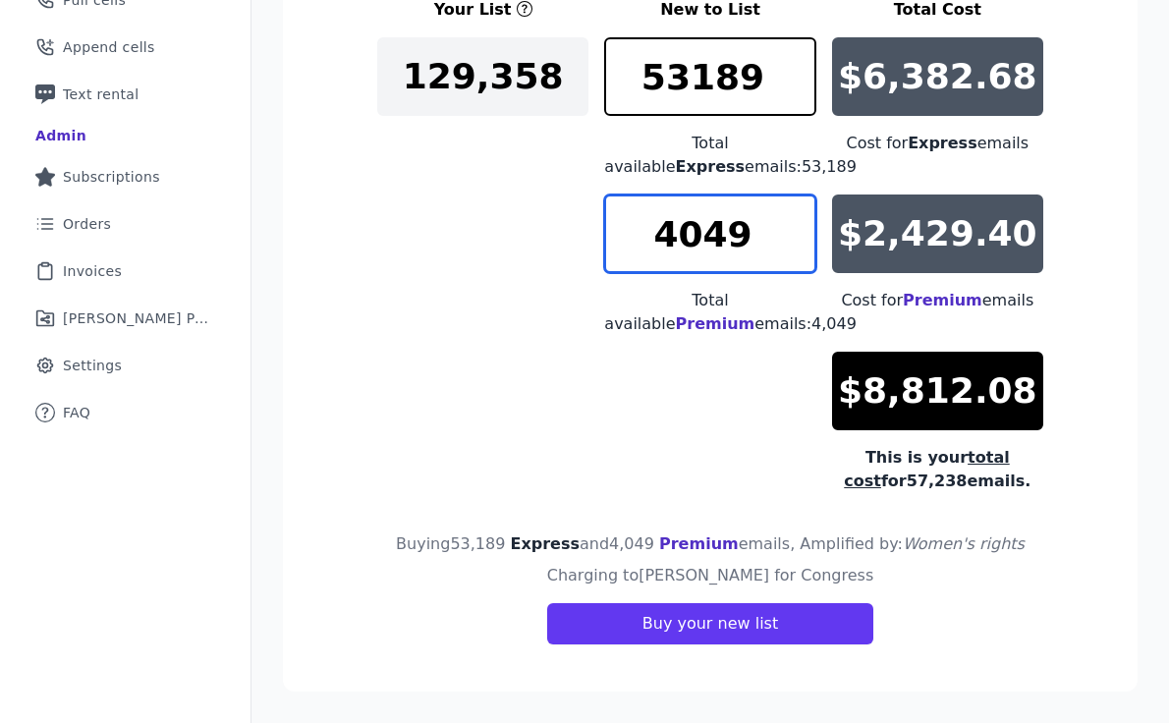
click at [715, 228] on input "4049" at bounding box center [709, 233] width 211 height 79
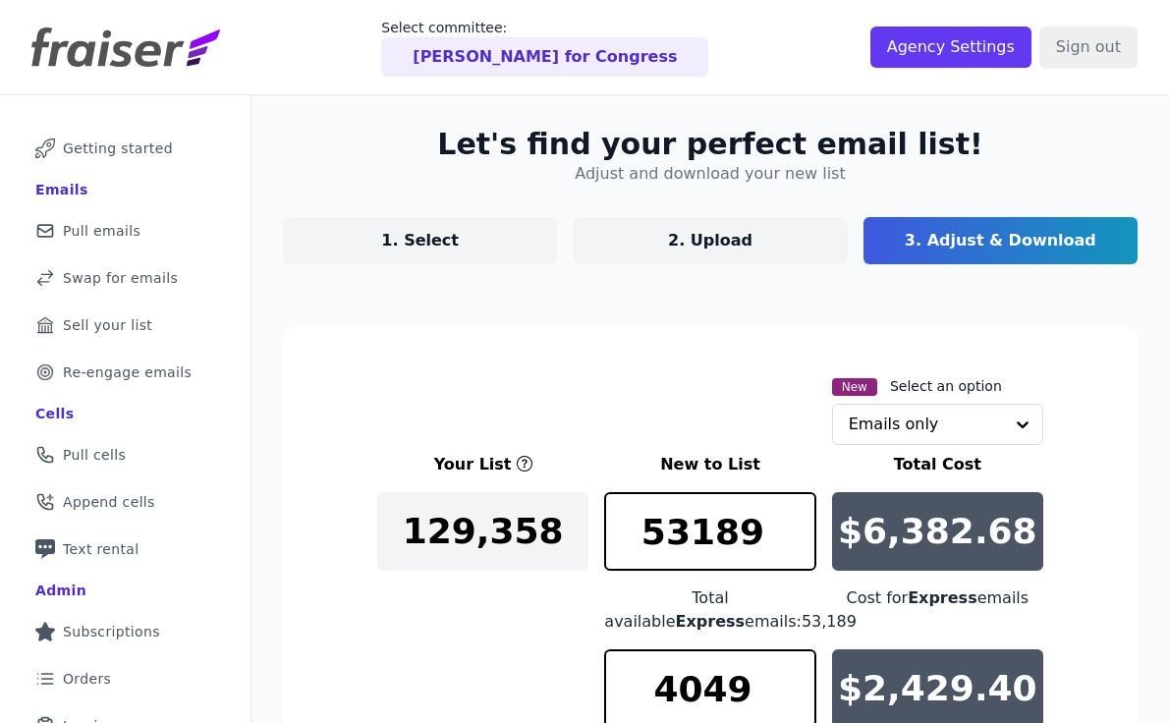
type input "**********"
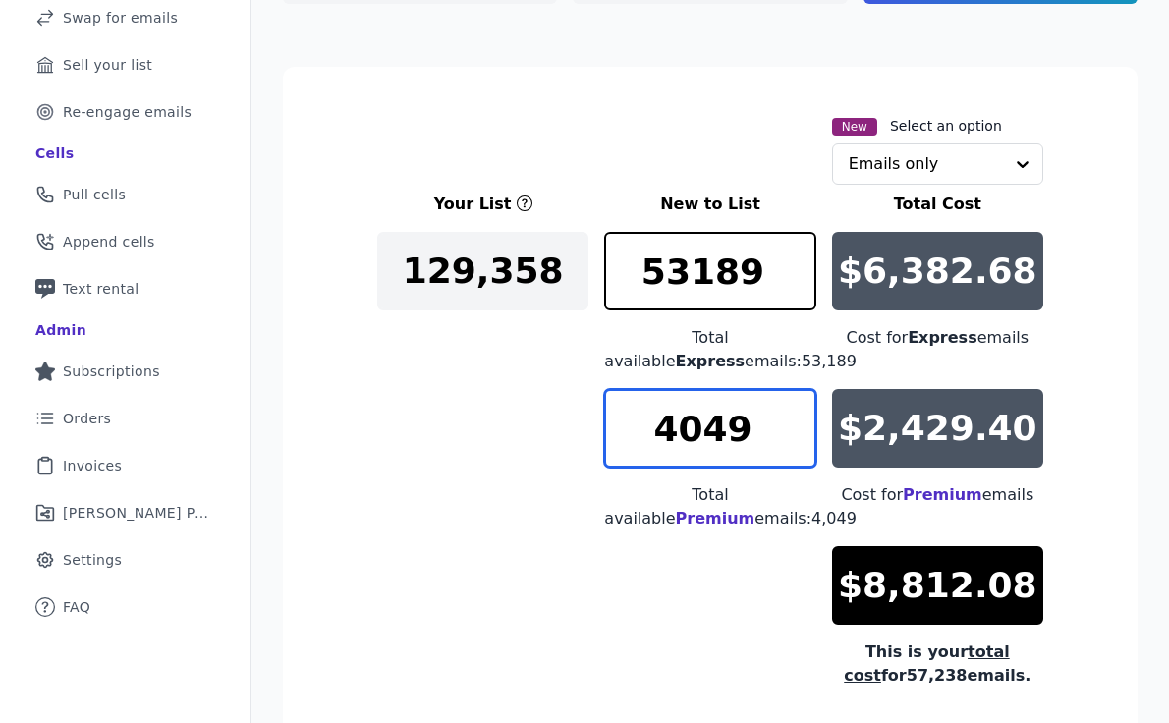
scroll to position [266, 0]
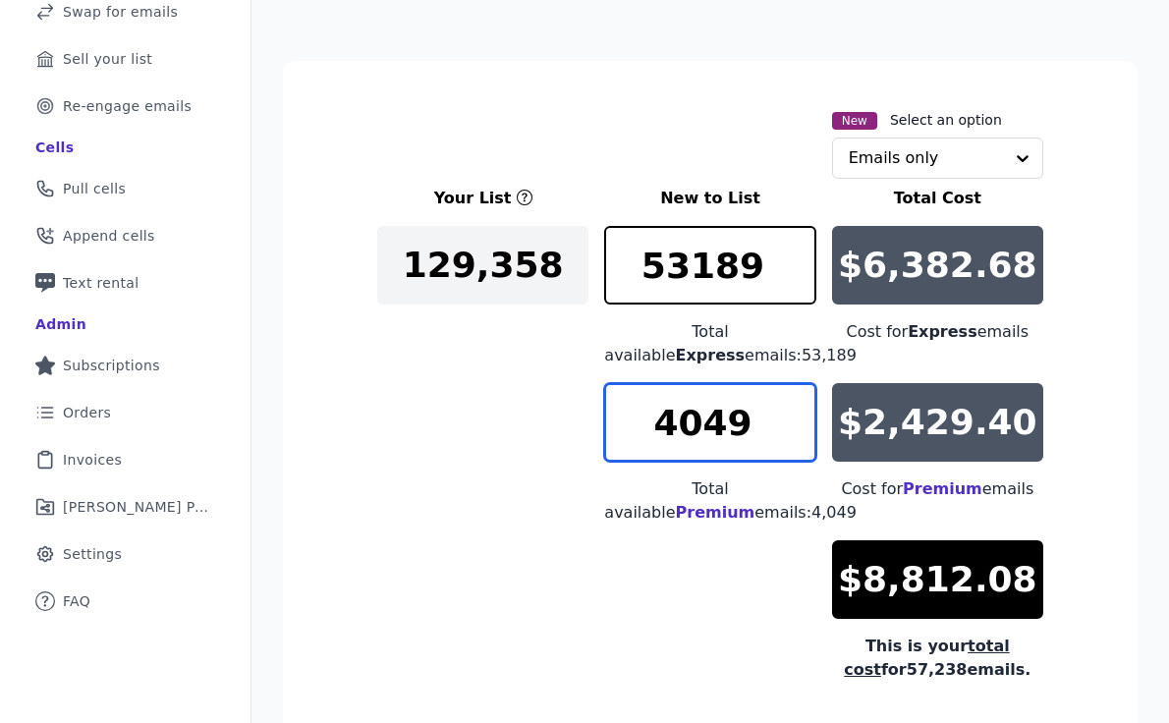
click at [742, 424] on input "4049" at bounding box center [709, 422] width 211 height 79
type input "2000"
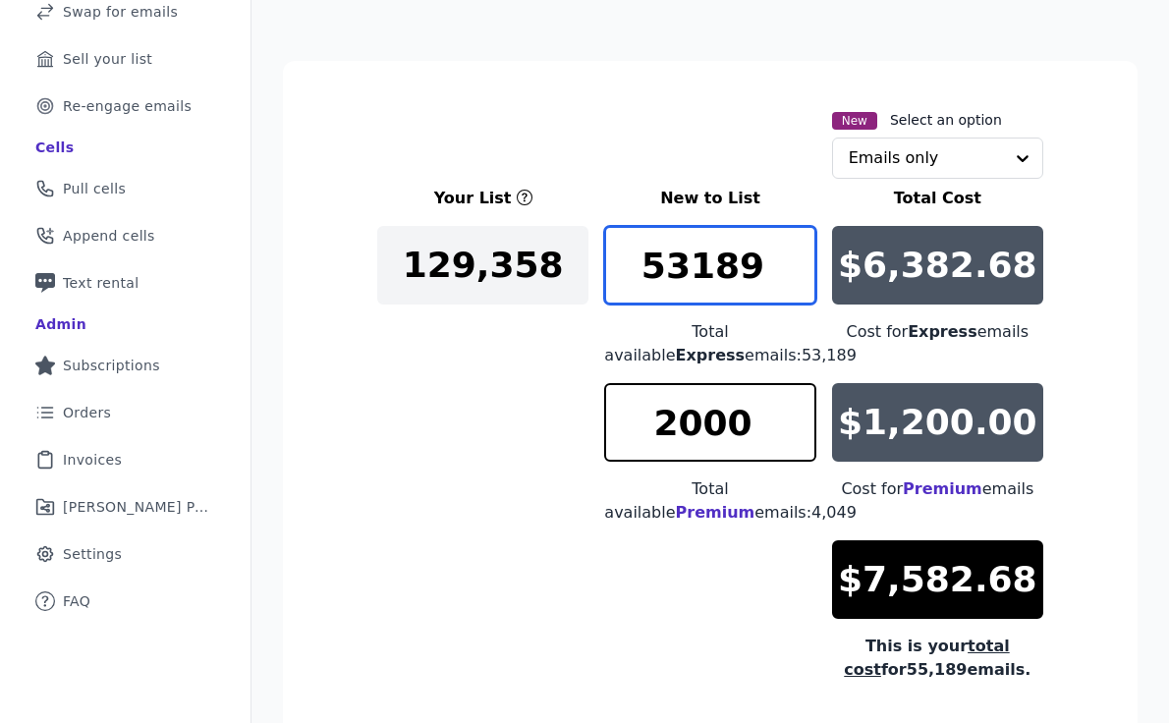
click at [719, 274] on input "53189" at bounding box center [709, 265] width 211 height 79
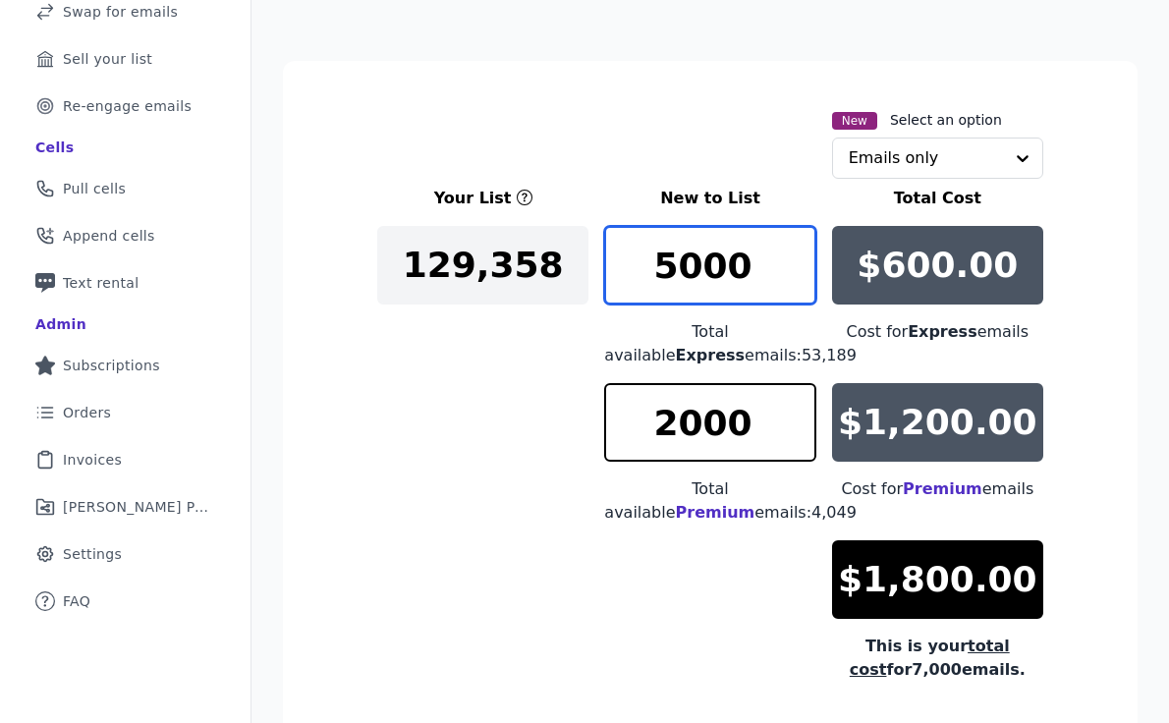
click at [684, 265] on input "5000" at bounding box center [709, 265] width 211 height 79
type input "15000"
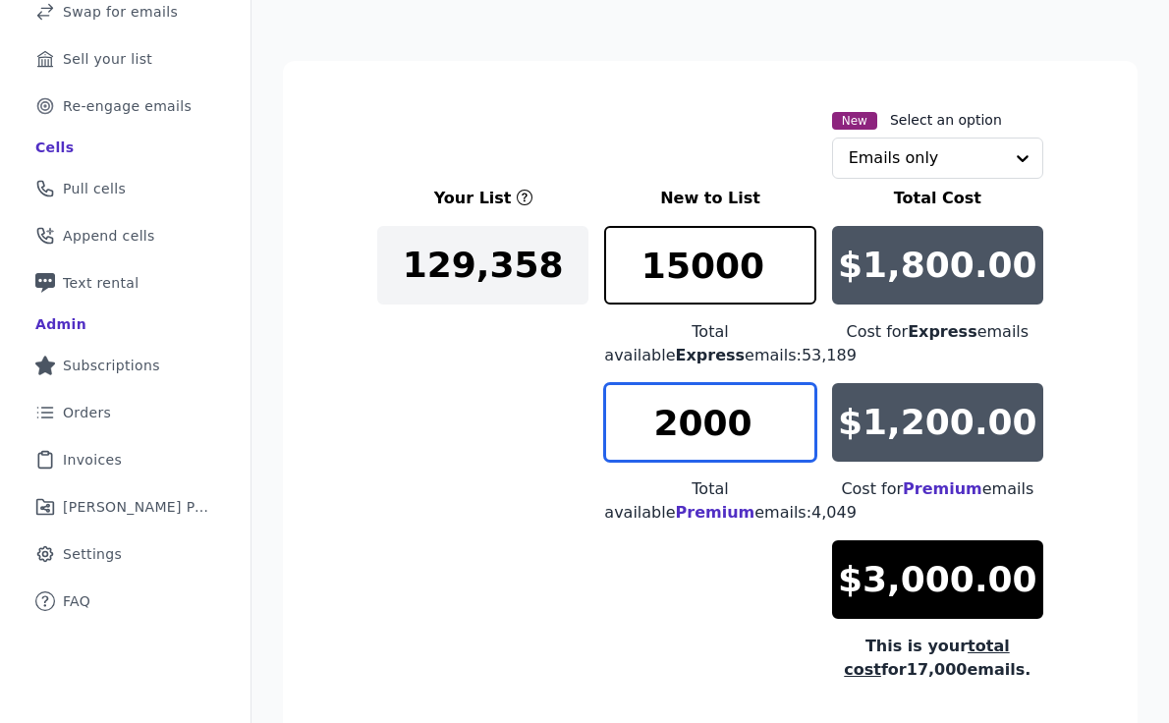
click at [679, 419] on input "2000" at bounding box center [709, 422] width 211 height 79
drag, startPoint x: 661, startPoint y: 429, endPoint x: 697, endPoint y: 429, distance: 36.3
click at [697, 429] on input "3000" at bounding box center [709, 422] width 211 height 79
type input "2500"
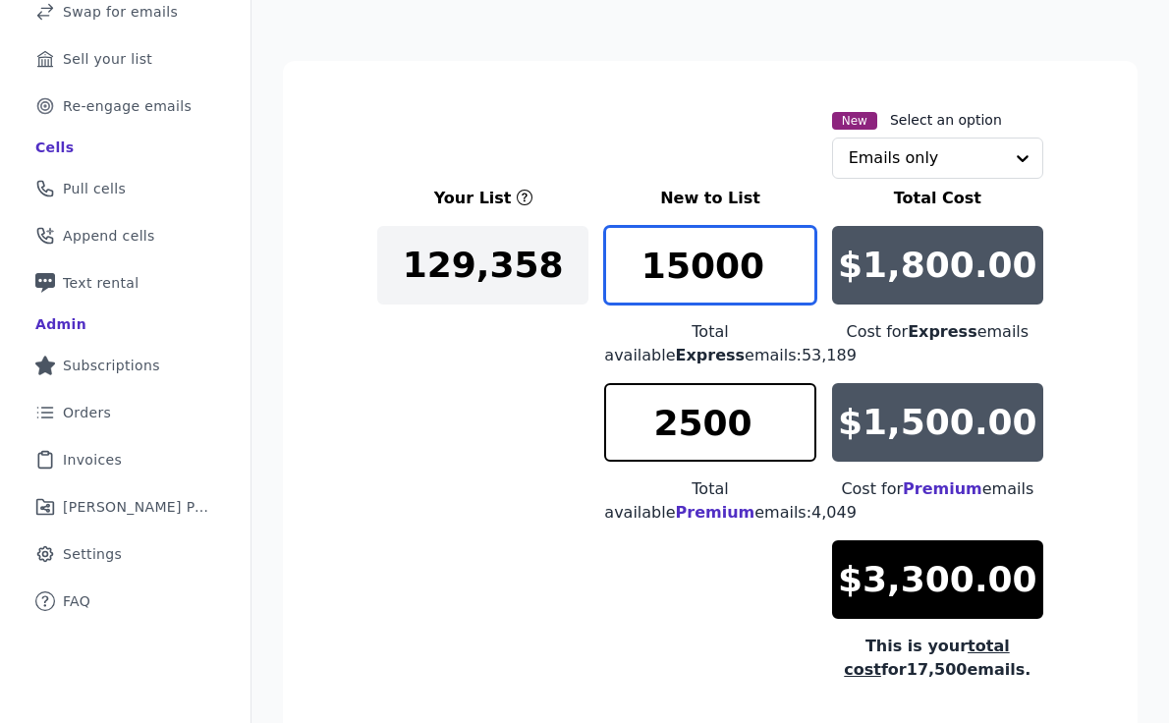
click at [689, 268] on input "15000" at bounding box center [709, 265] width 211 height 79
click at [712, 267] on input "17000" at bounding box center [709, 265] width 211 height 79
click at [733, 270] on input "17200" at bounding box center [709, 265] width 211 height 79
click at [751, 270] on input "17240" at bounding box center [709, 265] width 211 height 79
type input "17239"
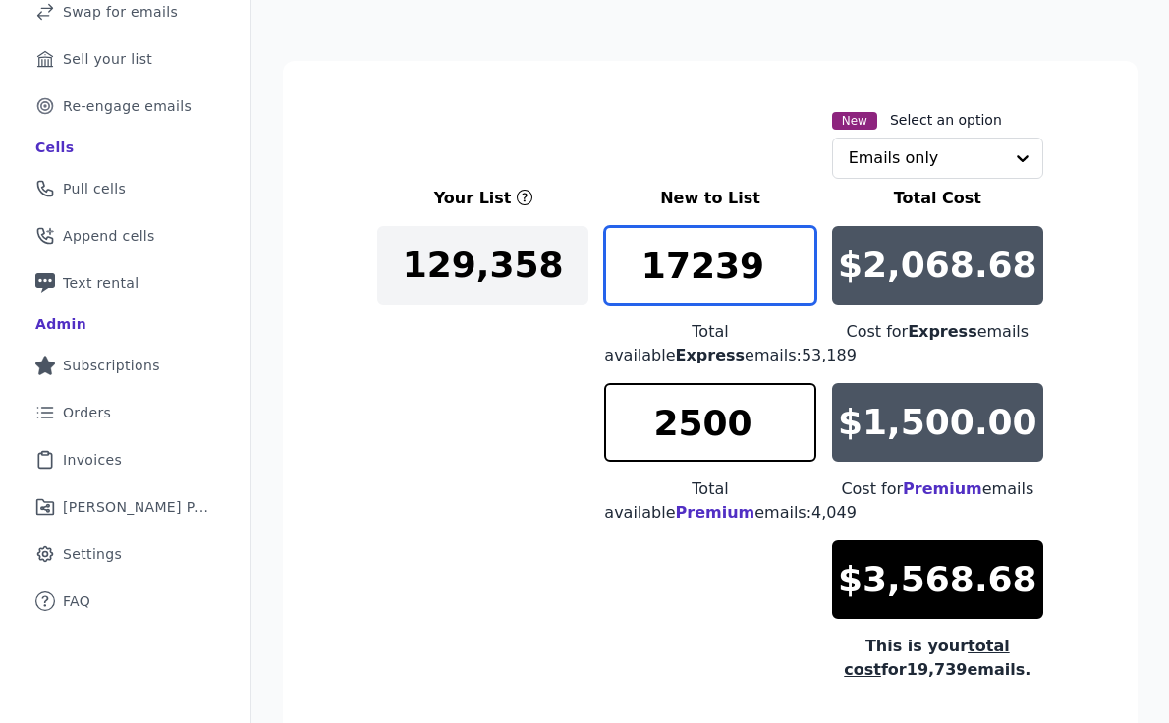
scroll to position [456, 0]
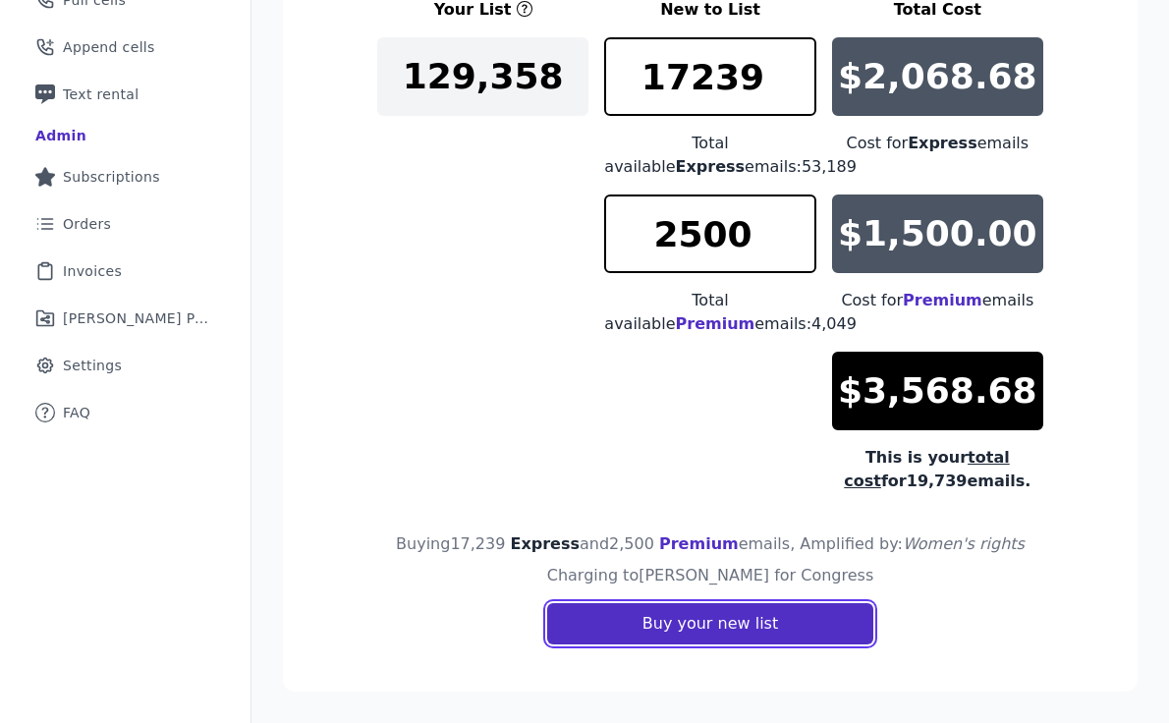
click at [762, 619] on button "Buy your new list" at bounding box center [710, 623] width 326 height 41
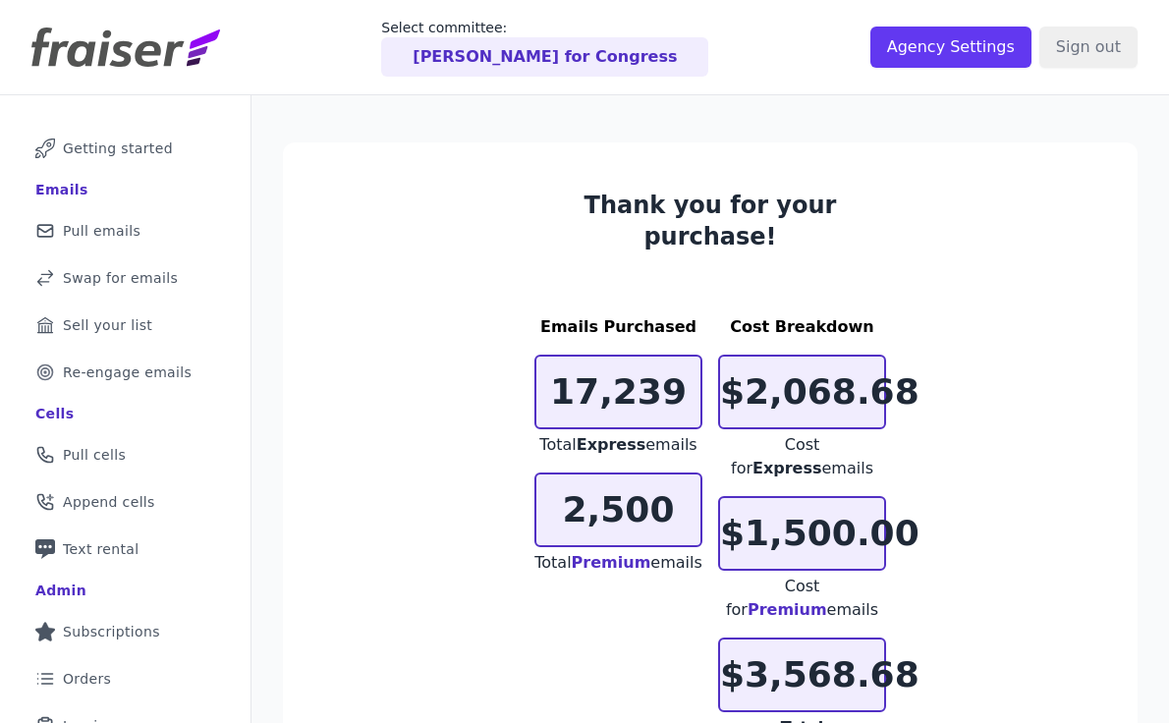
scroll to position [223, 0]
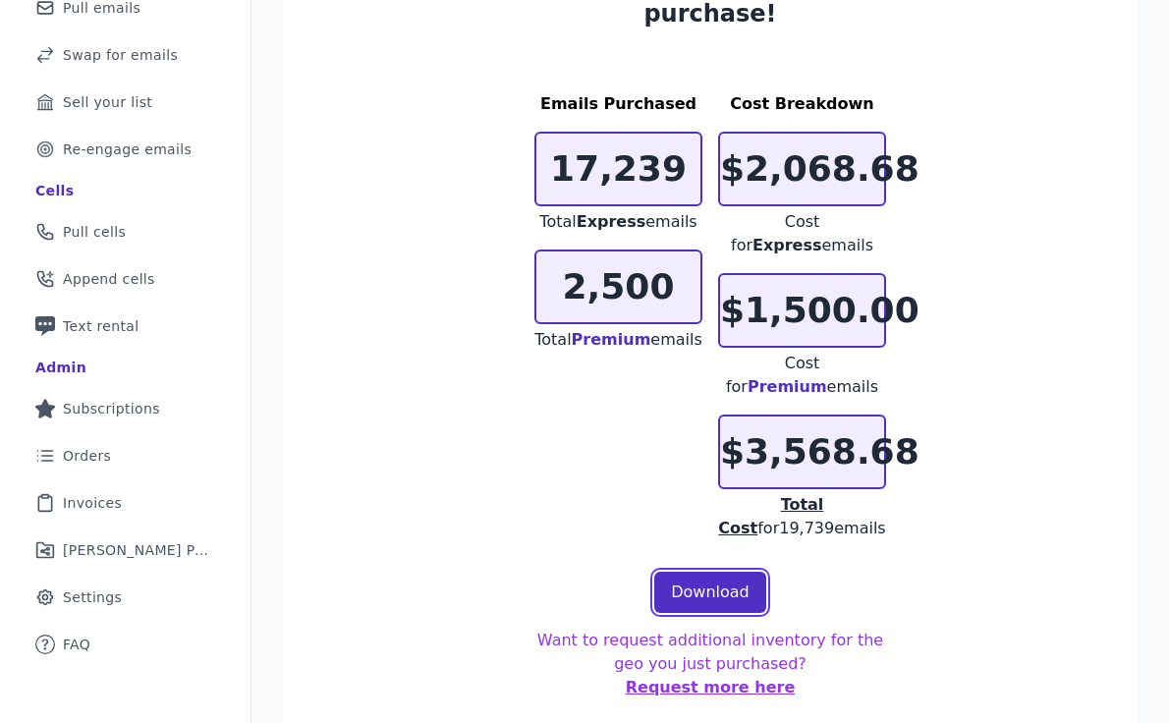
click at [692, 572] on link "Download" at bounding box center [710, 592] width 112 height 41
